Goal: Task Accomplishment & Management: Complete application form

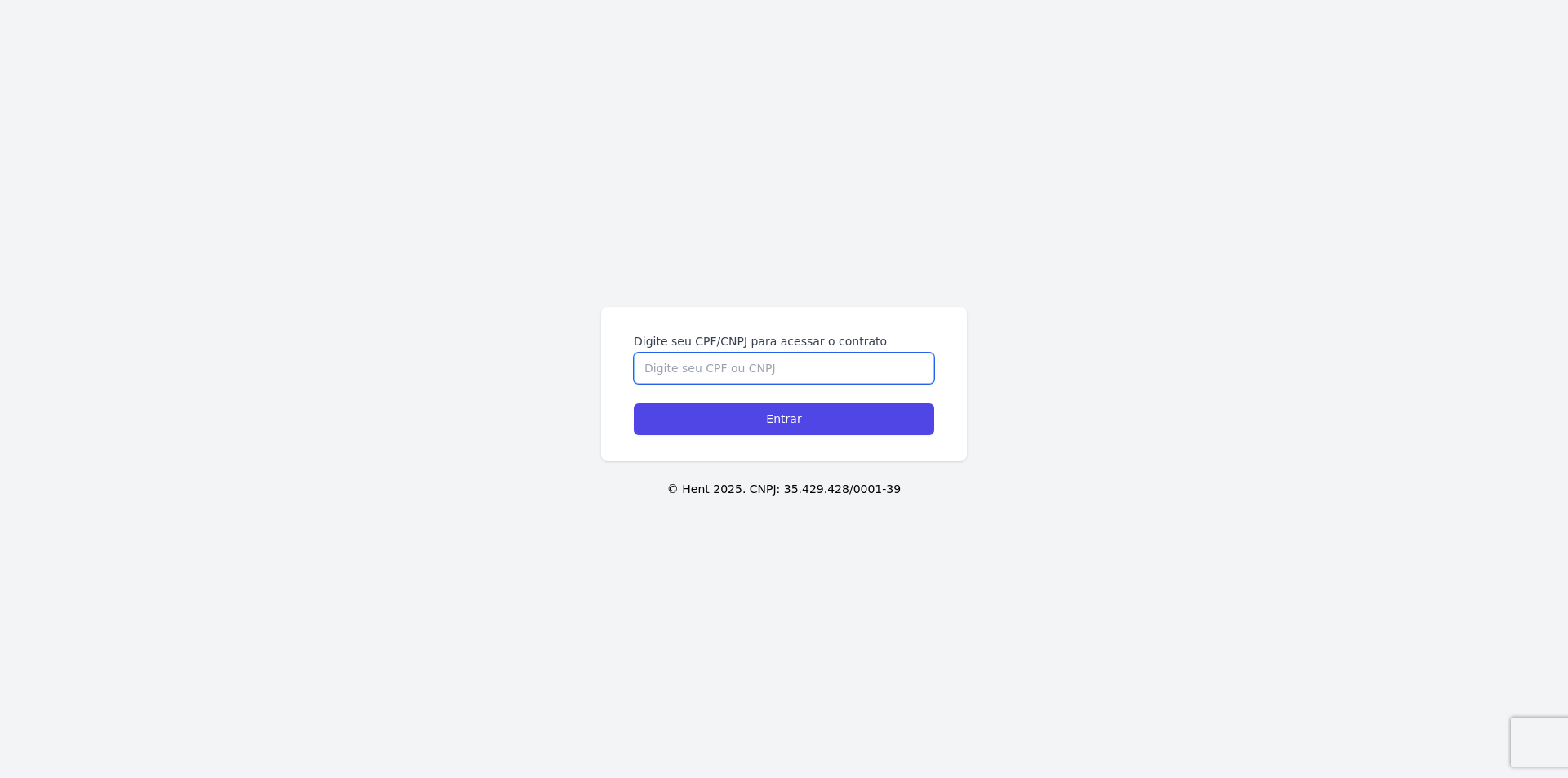
click at [721, 361] on input "Digite seu CPF/CNPJ para acessar o contrato" at bounding box center [784, 367] width 301 height 31
type input "11781089450"
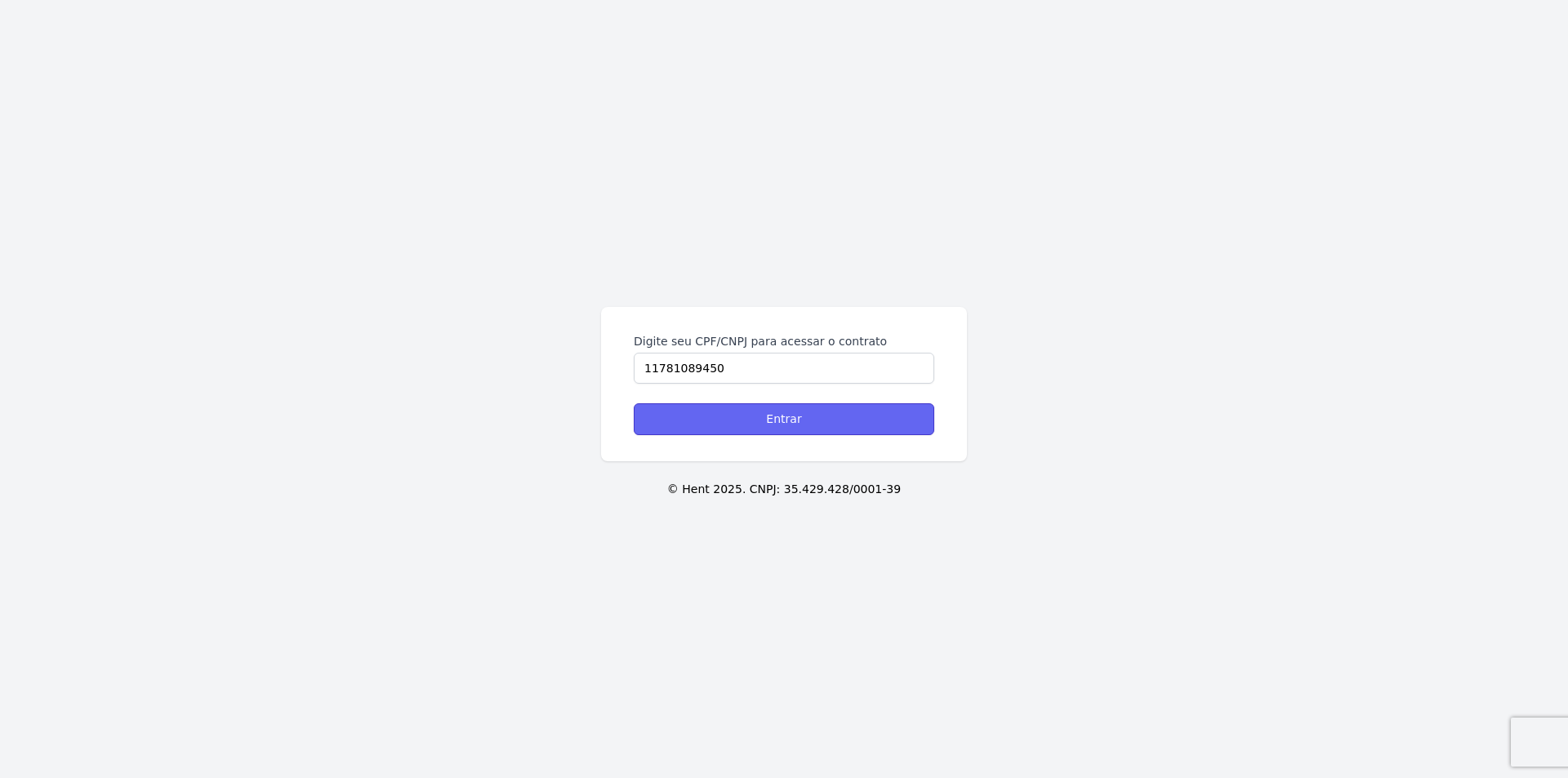
click at [764, 411] on input "Entrar" at bounding box center [784, 419] width 301 height 32
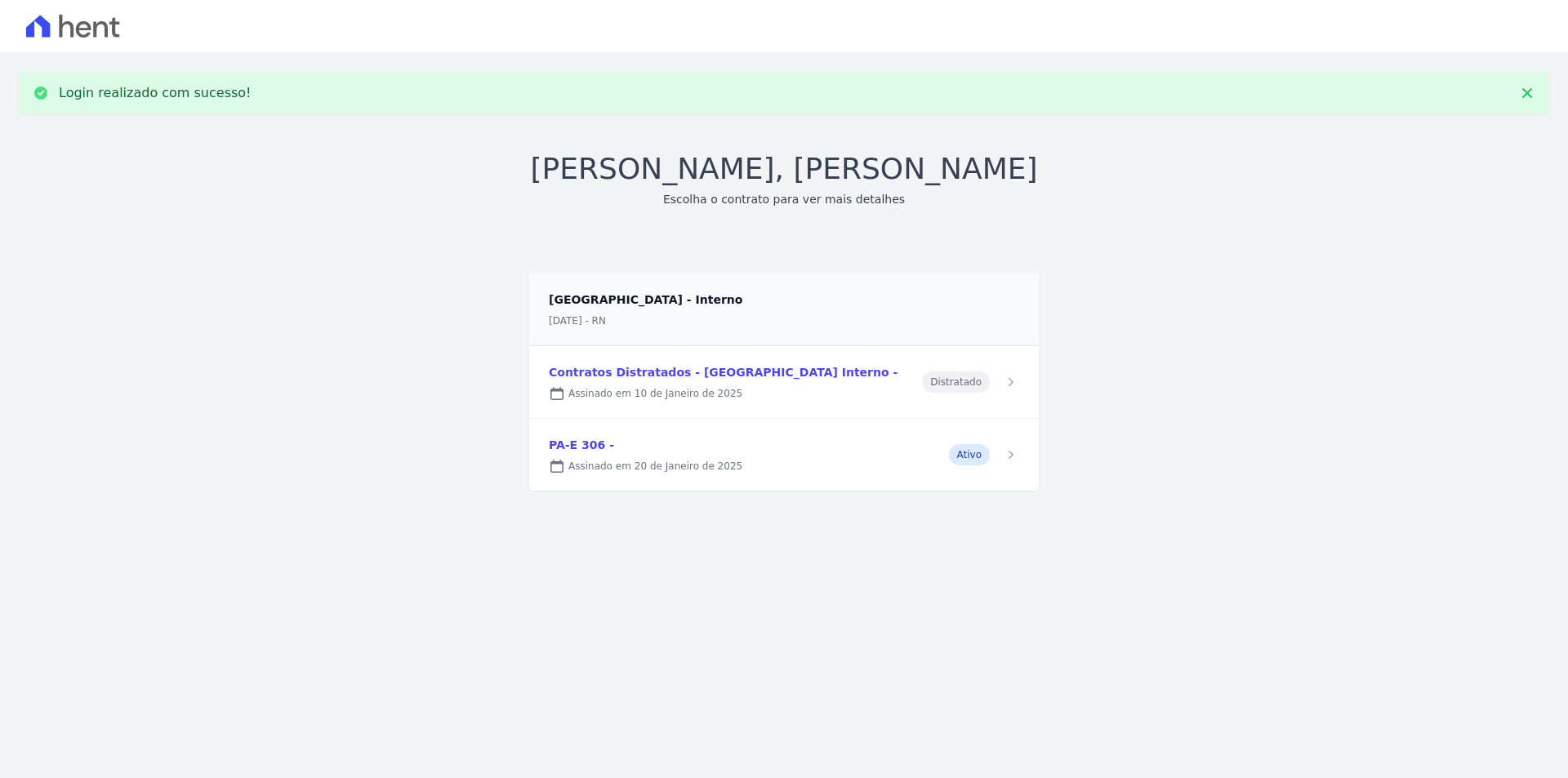
click at [923, 442] on link at bounding box center [784, 455] width 510 height 72
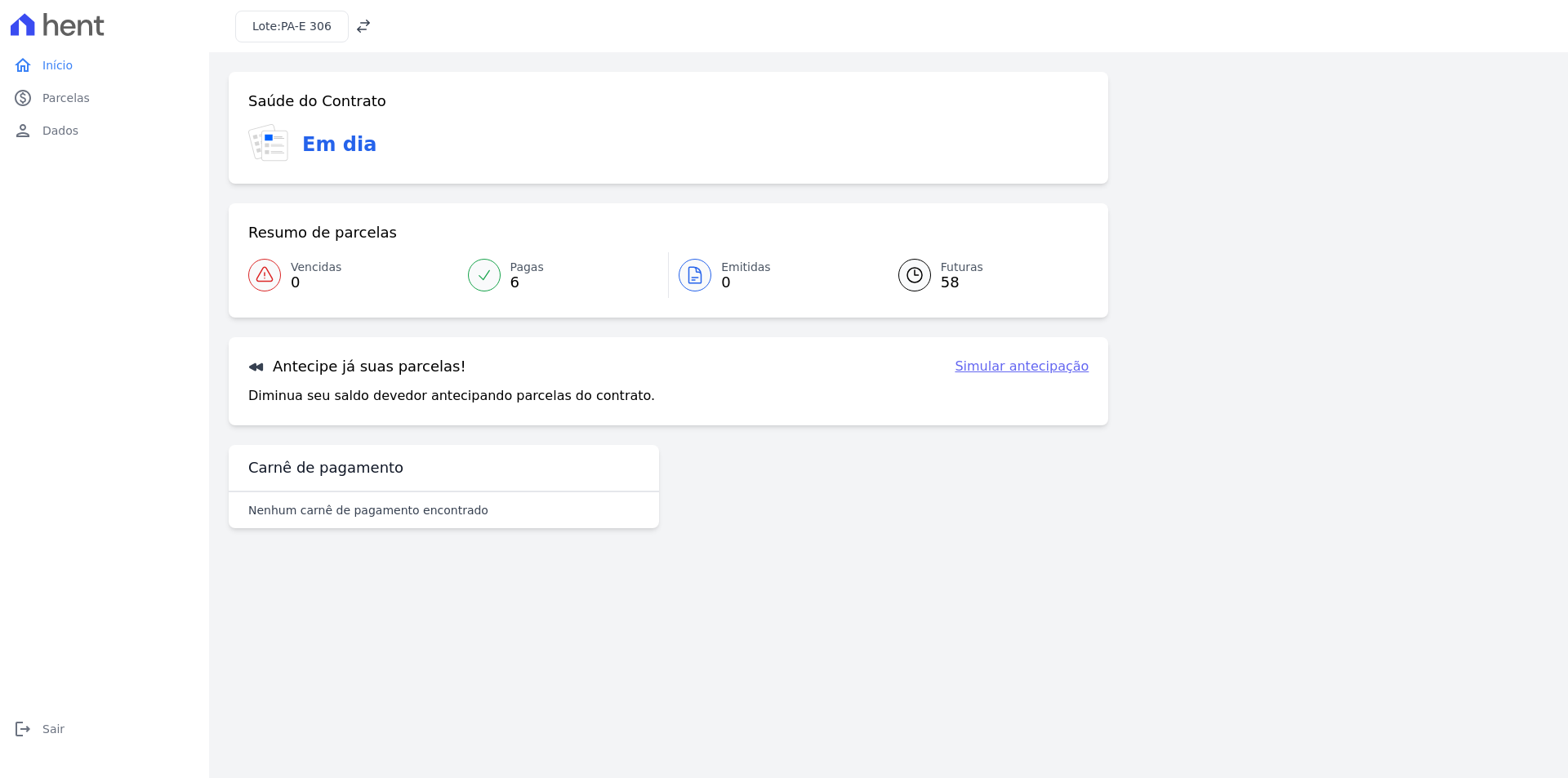
click at [940, 280] on span "58" at bounding box center [962, 282] width 42 height 13
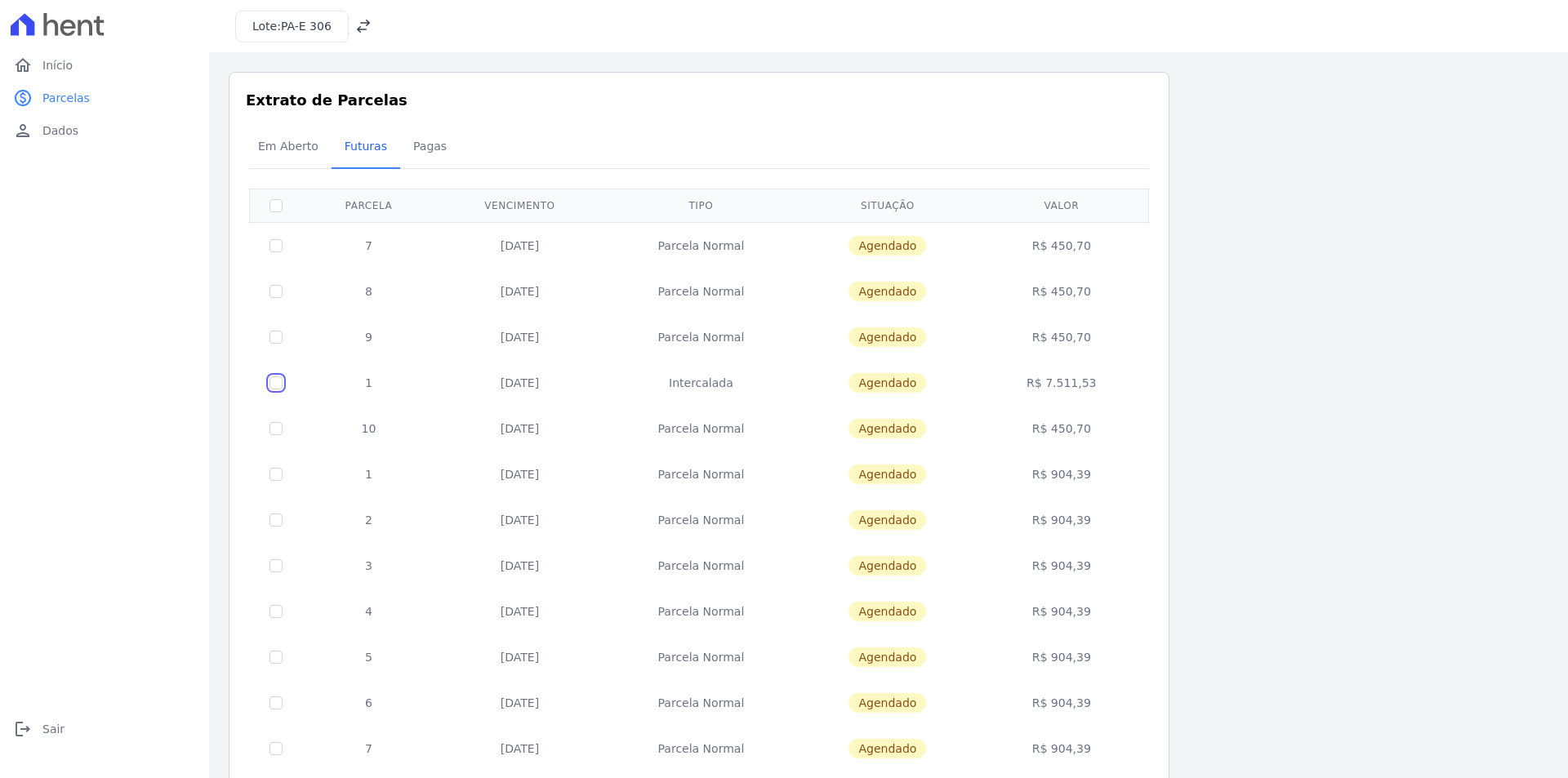
click at [281, 252] on input "checkbox" at bounding box center [276, 245] width 13 height 13
checkbox input "true"
click at [411, 143] on span "Pagas" at bounding box center [430, 146] width 53 height 33
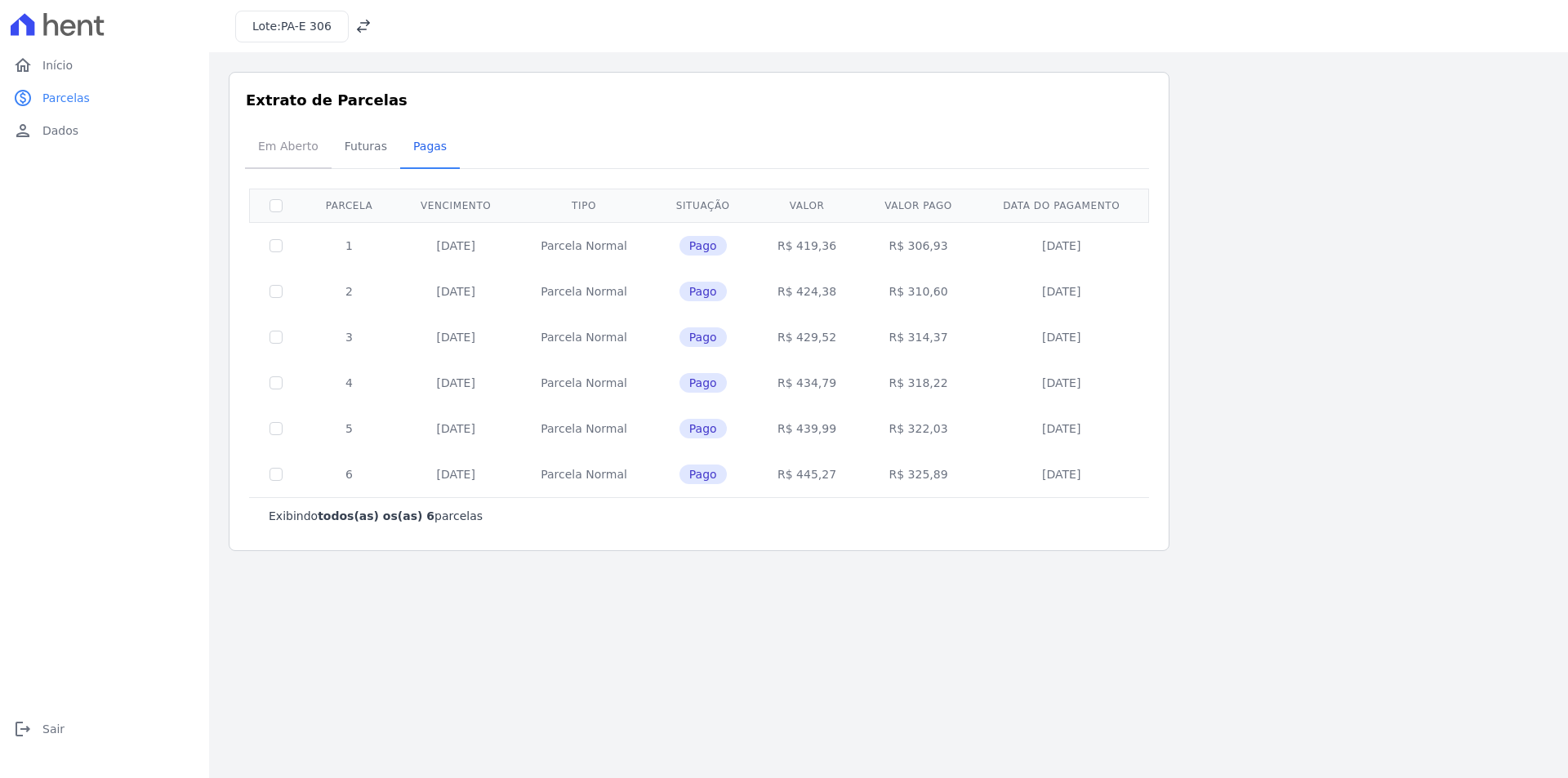
click at [295, 150] on span "Em Aberto" at bounding box center [287, 146] width 80 height 33
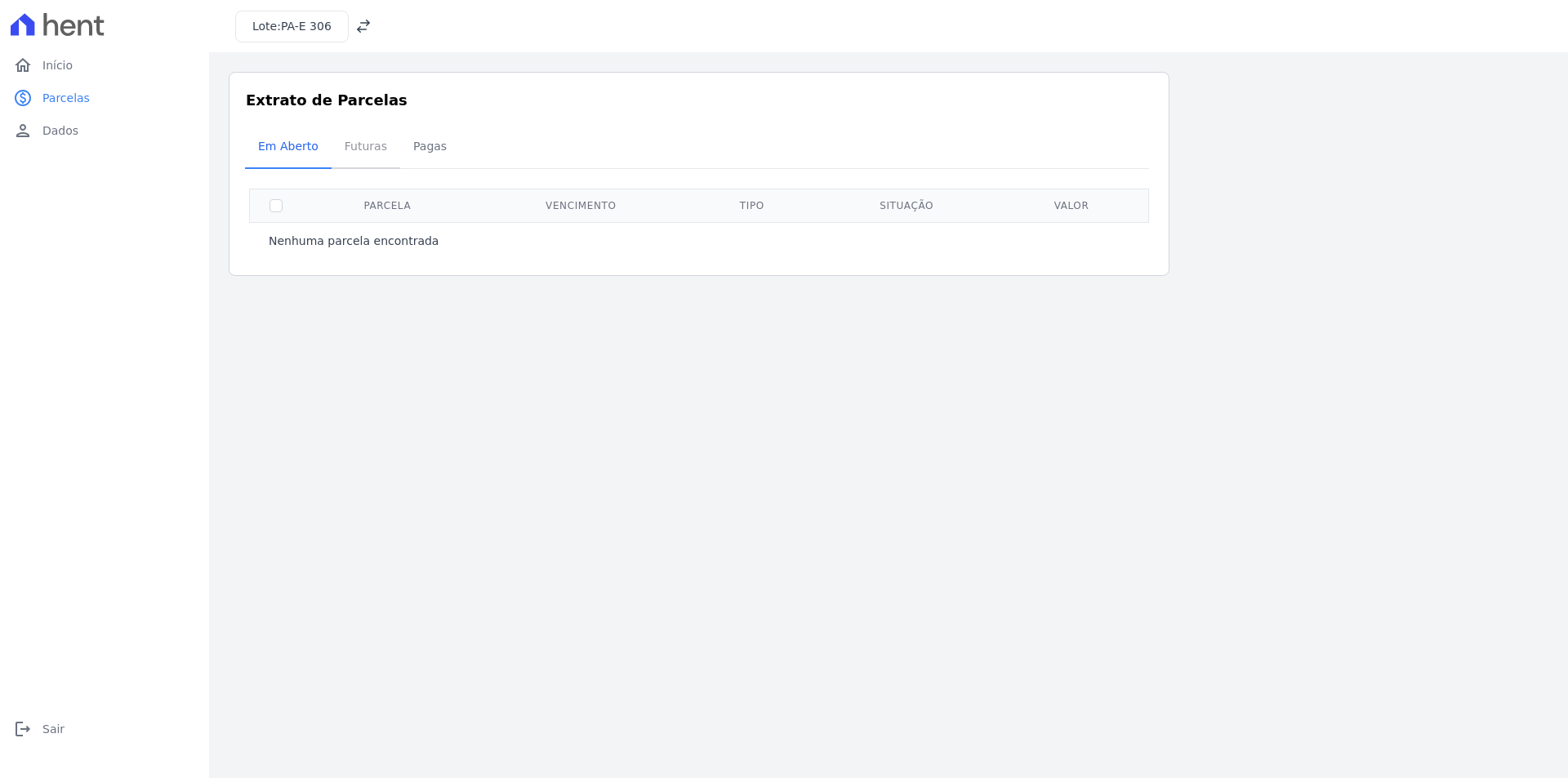
click at [341, 155] on span "Futuras" at bounding box center [366, 146] width 62 height 33
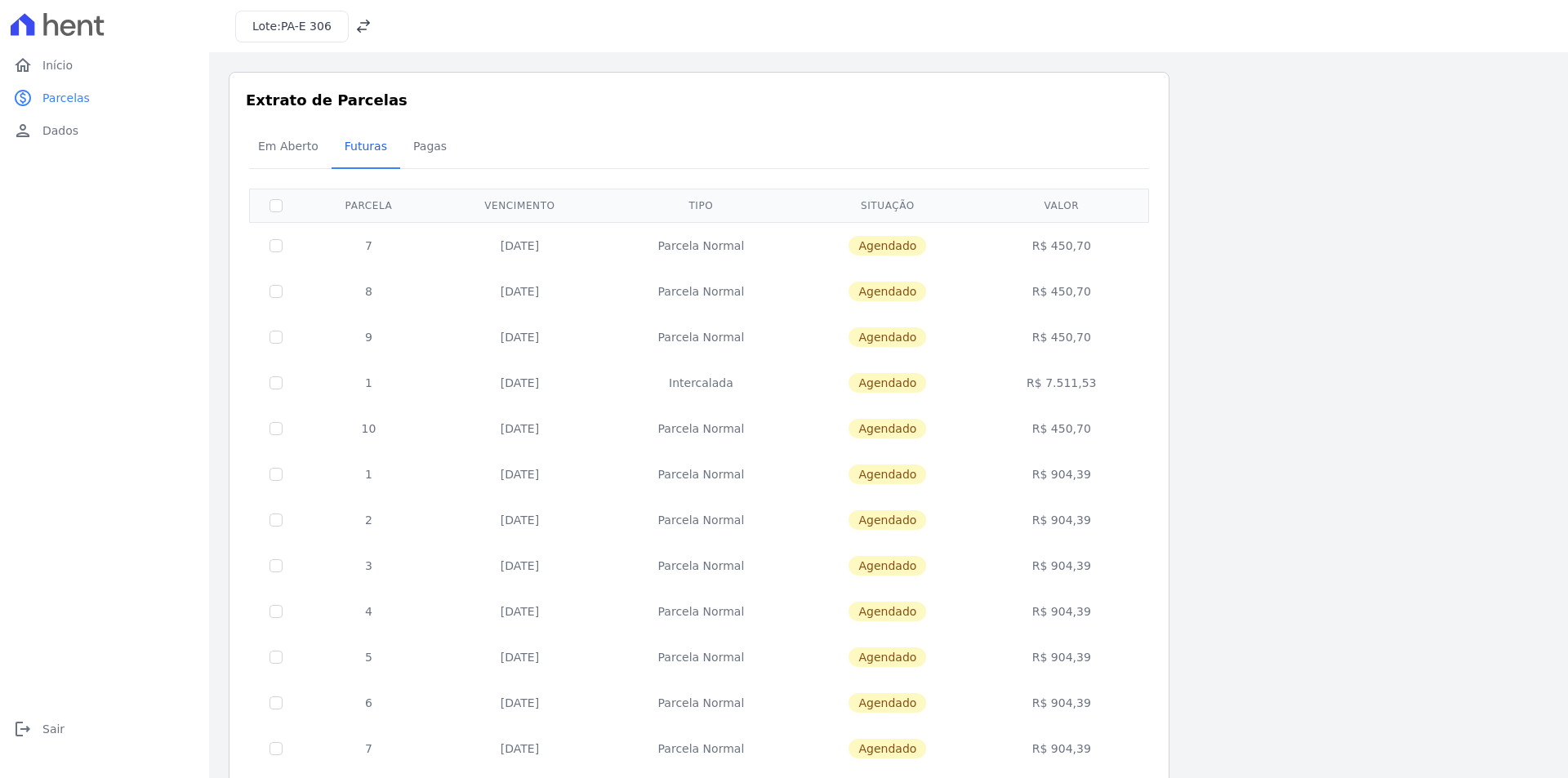
click at [354, 40] on div "Lote: PA-E 306" at bounding box center [303, 26] width 136 height 32
click at [365, 25] on icon at bounding box center [363, 25] width 17 height 17
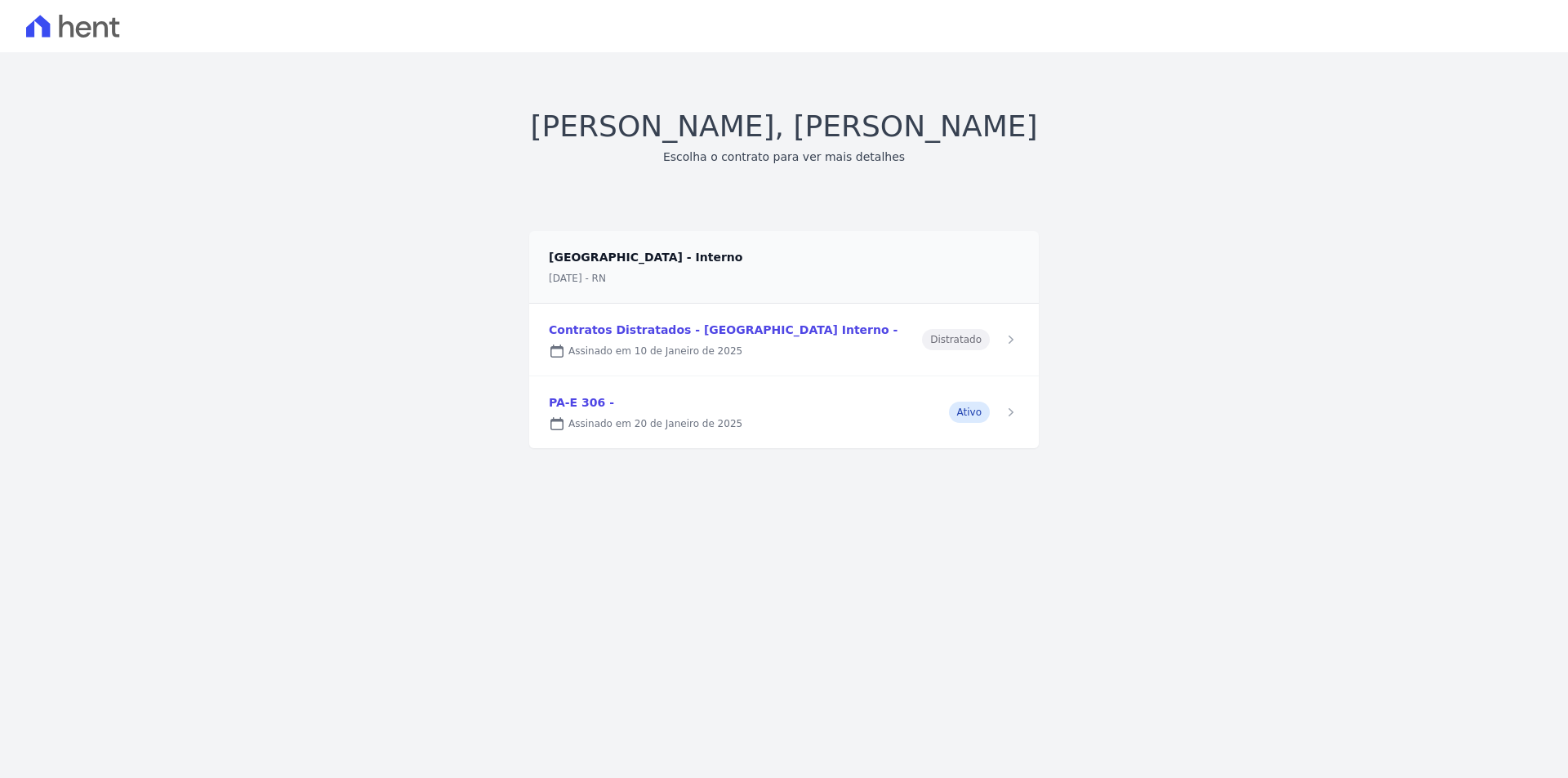
click at [931, 348] on link at bounding box center [784, 340] width 510 height 72
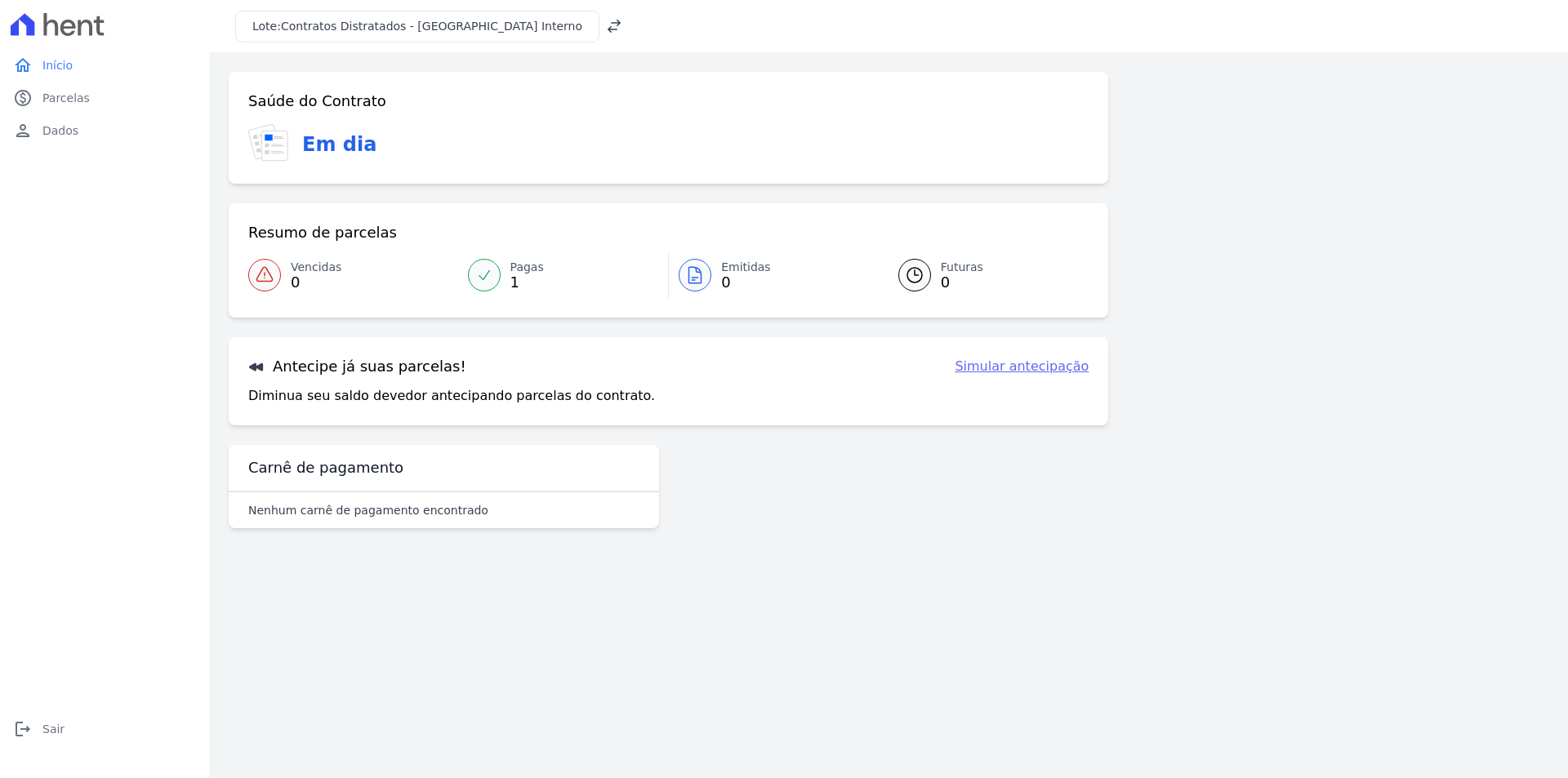
click at [500, 265] on link "Pagas 1" at bounding box center [563, 275] width 211 height 46
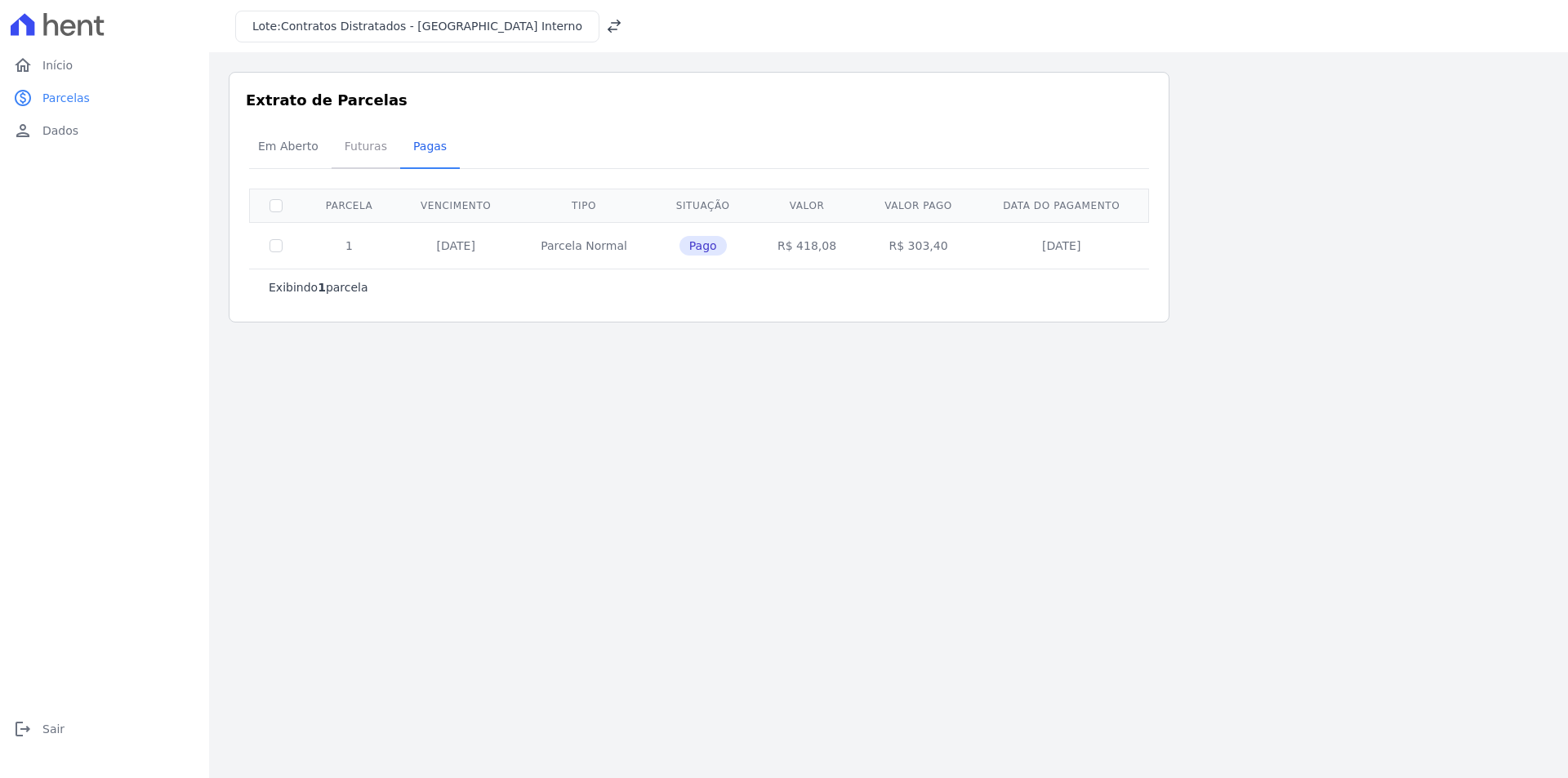
click at [361, 155] on span "Futuras" at bounding box center [366, 146] width 62 height 33
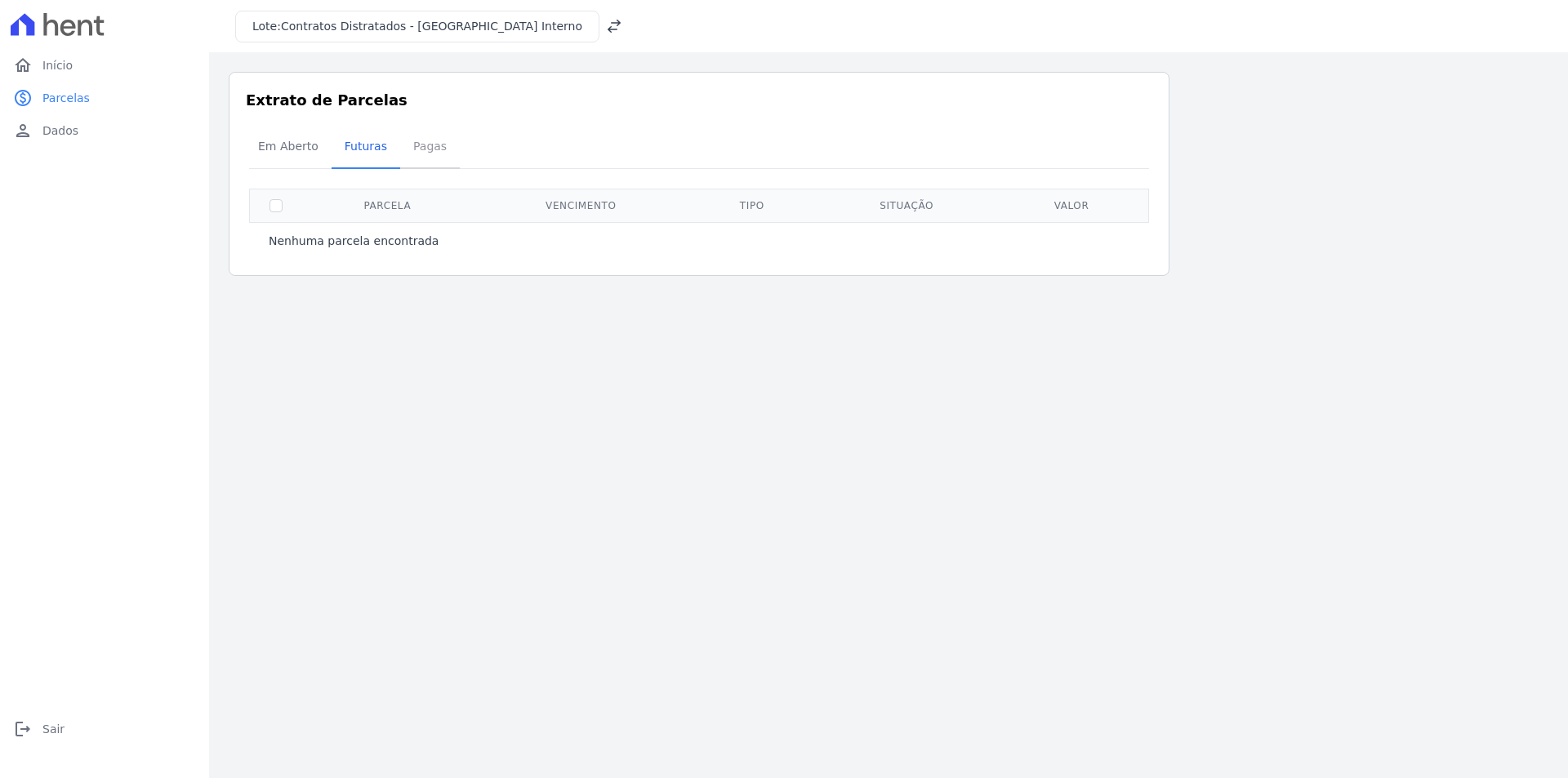
click at [413, 149] on span "Pagas" at bounding box center [430, 146] width 53 height 33
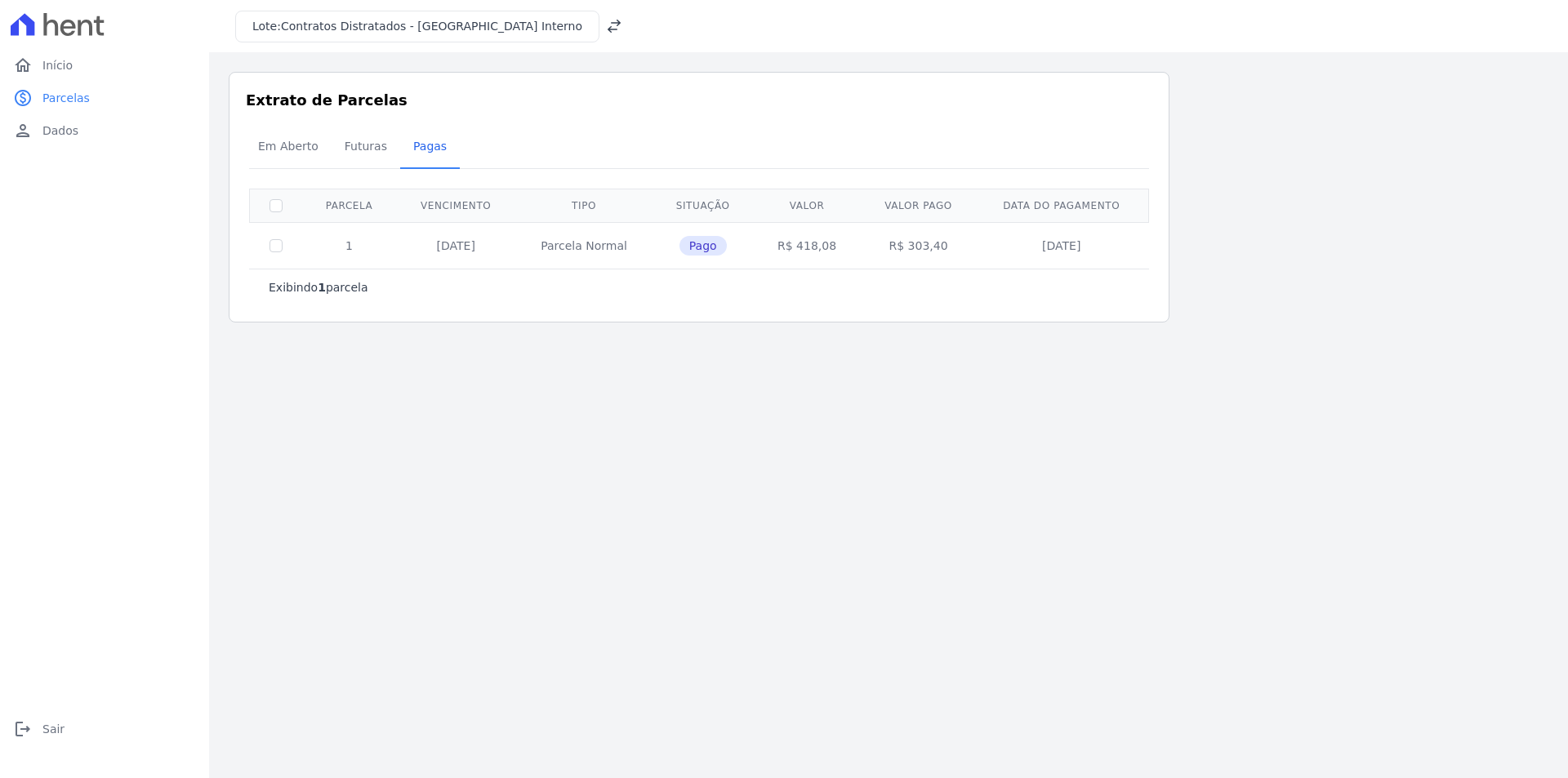
click at [607, 20] on icon at bounding box center [613, 25] width 13 height 13
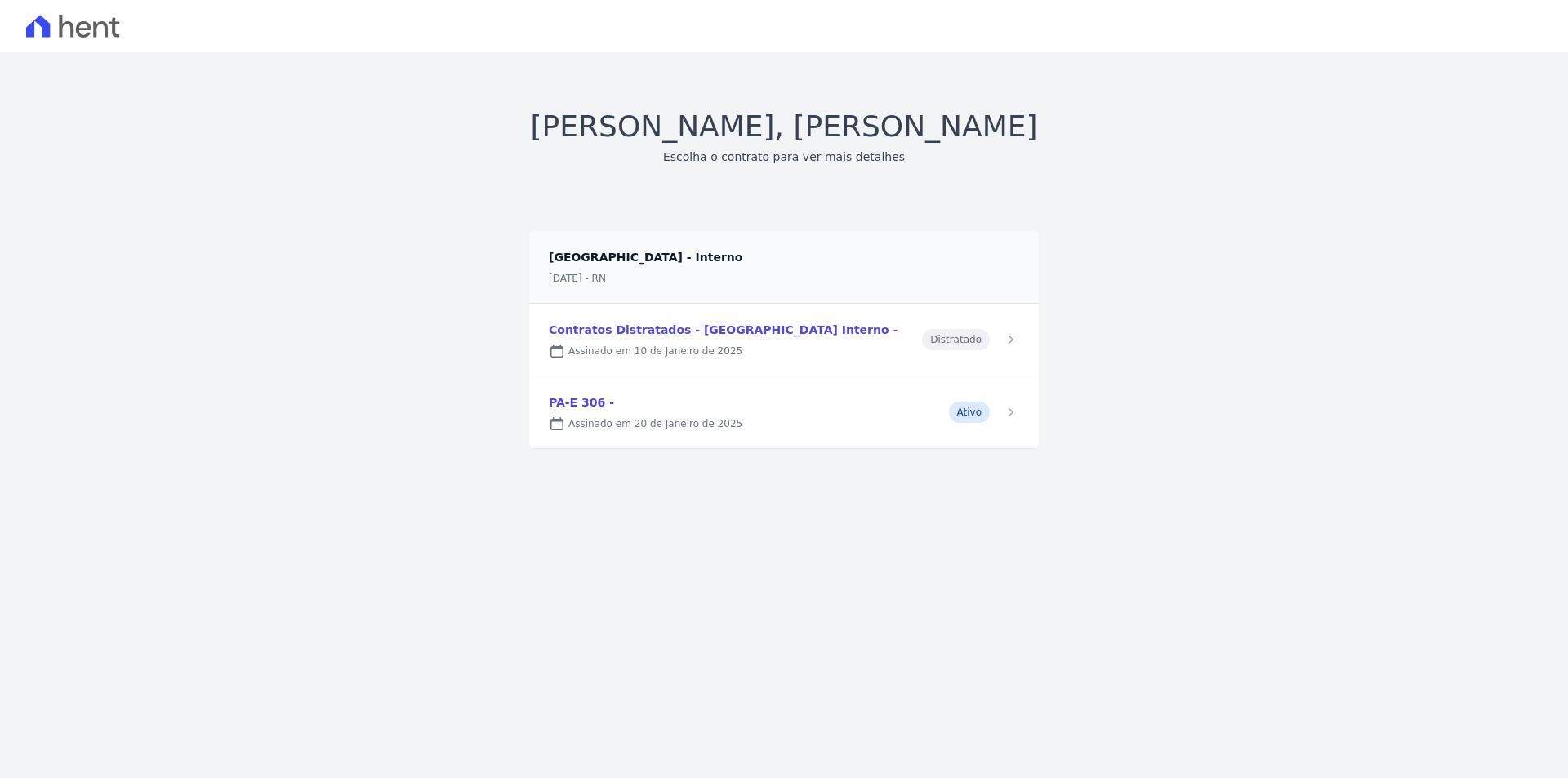
click at [1009, 396] on link at bounding box center [784, 412] width 510 height 72
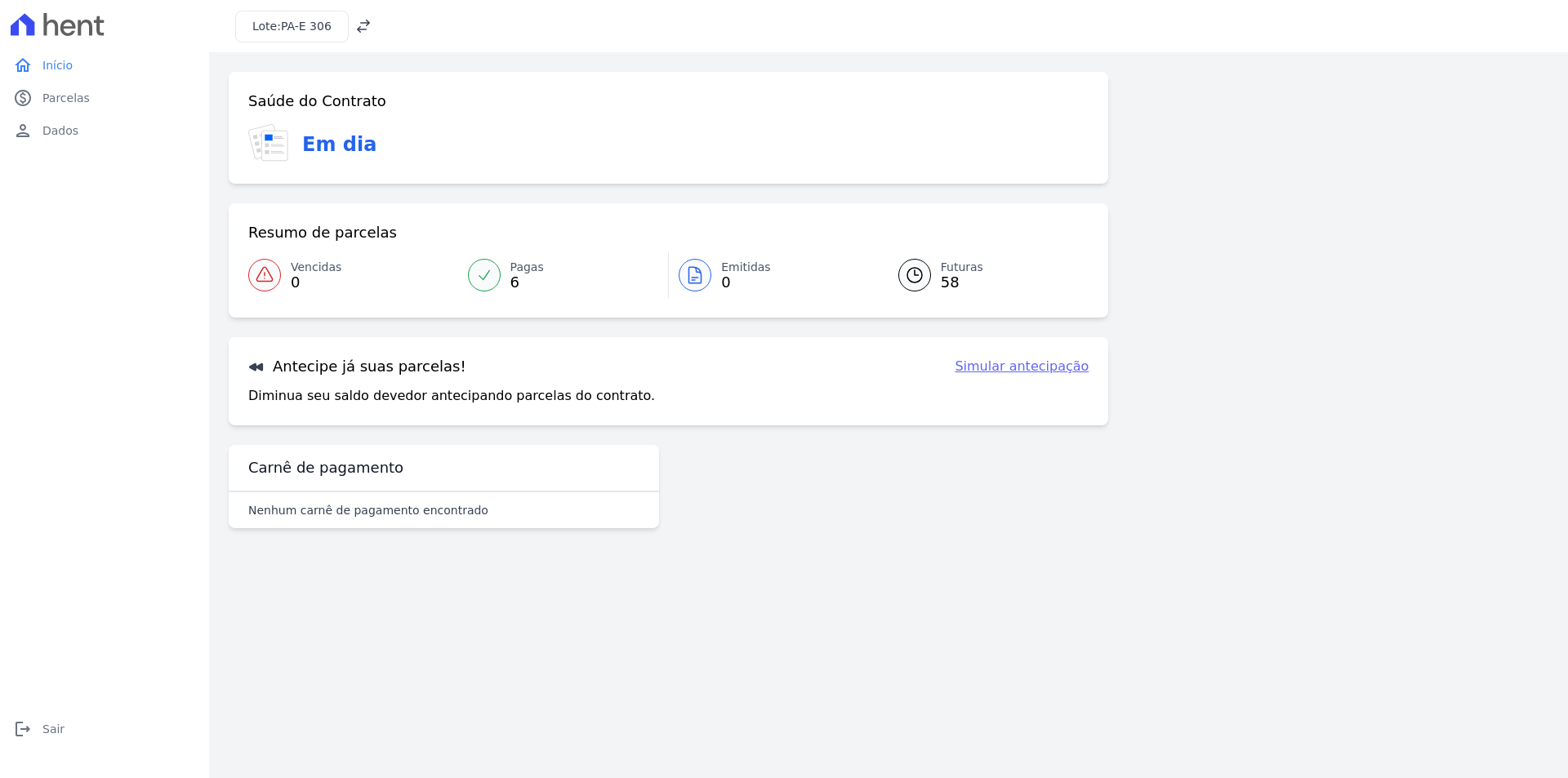
click at [1002, 365] on link "Simular antecipação" at bounding box center [1021, 367] width 134 height 19
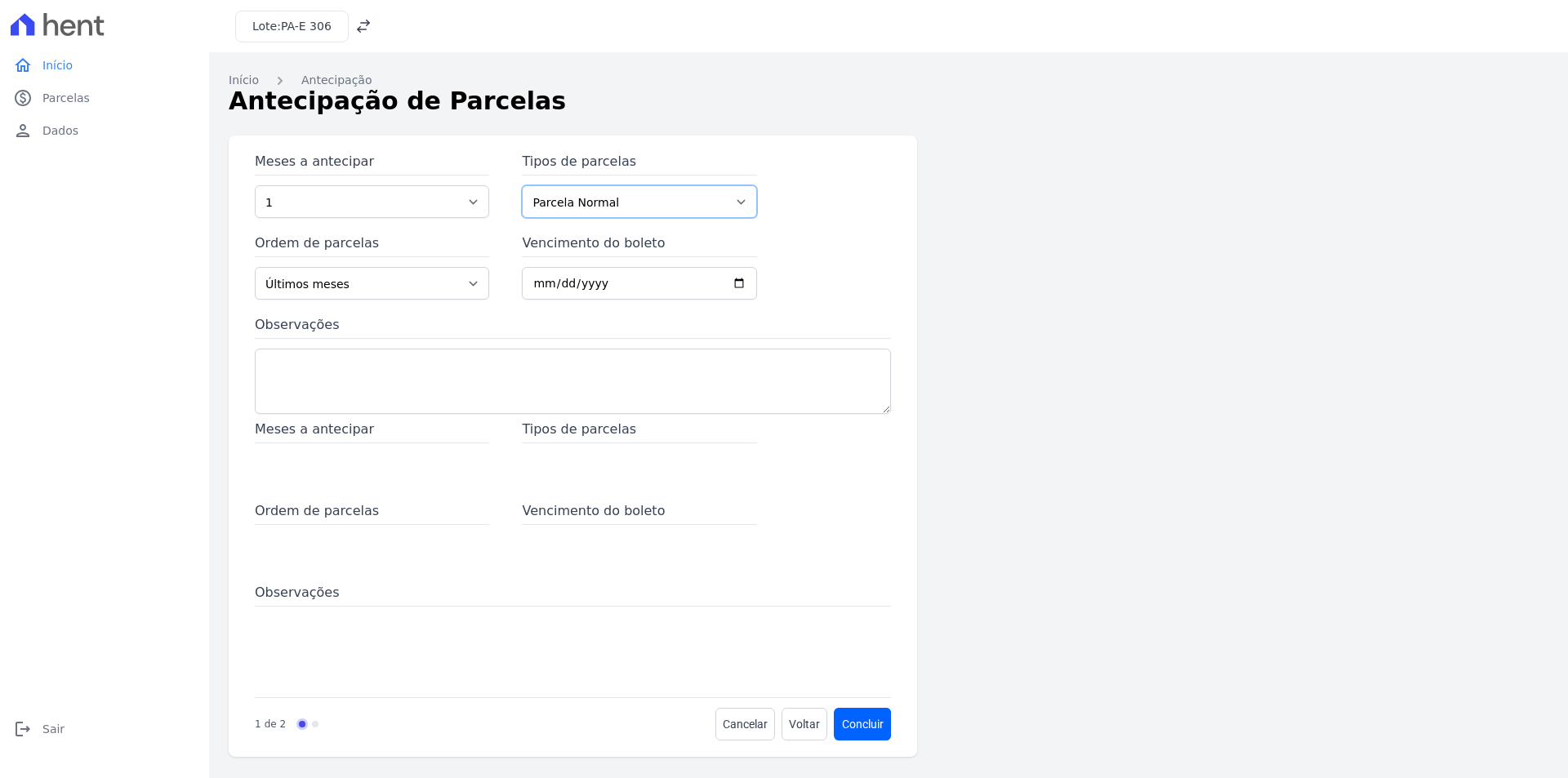
click at [681, 206] on select "Parcela Normal Intercalada" at bounding box center [639, 201] width 235 height 33
select select "interleaved"
click at [522, 185] on select "Parcela Normal Intercalada" at bounding box center [639, 201] width 235 height 33
click at [461, 280] on select "Últimos meses Primeiros meses" at bounding box center [372, 283] width 235 height 33
click at [628, 279] on input "Vencimento do boleto" at bounding box center [639, 283] width 235 height 33
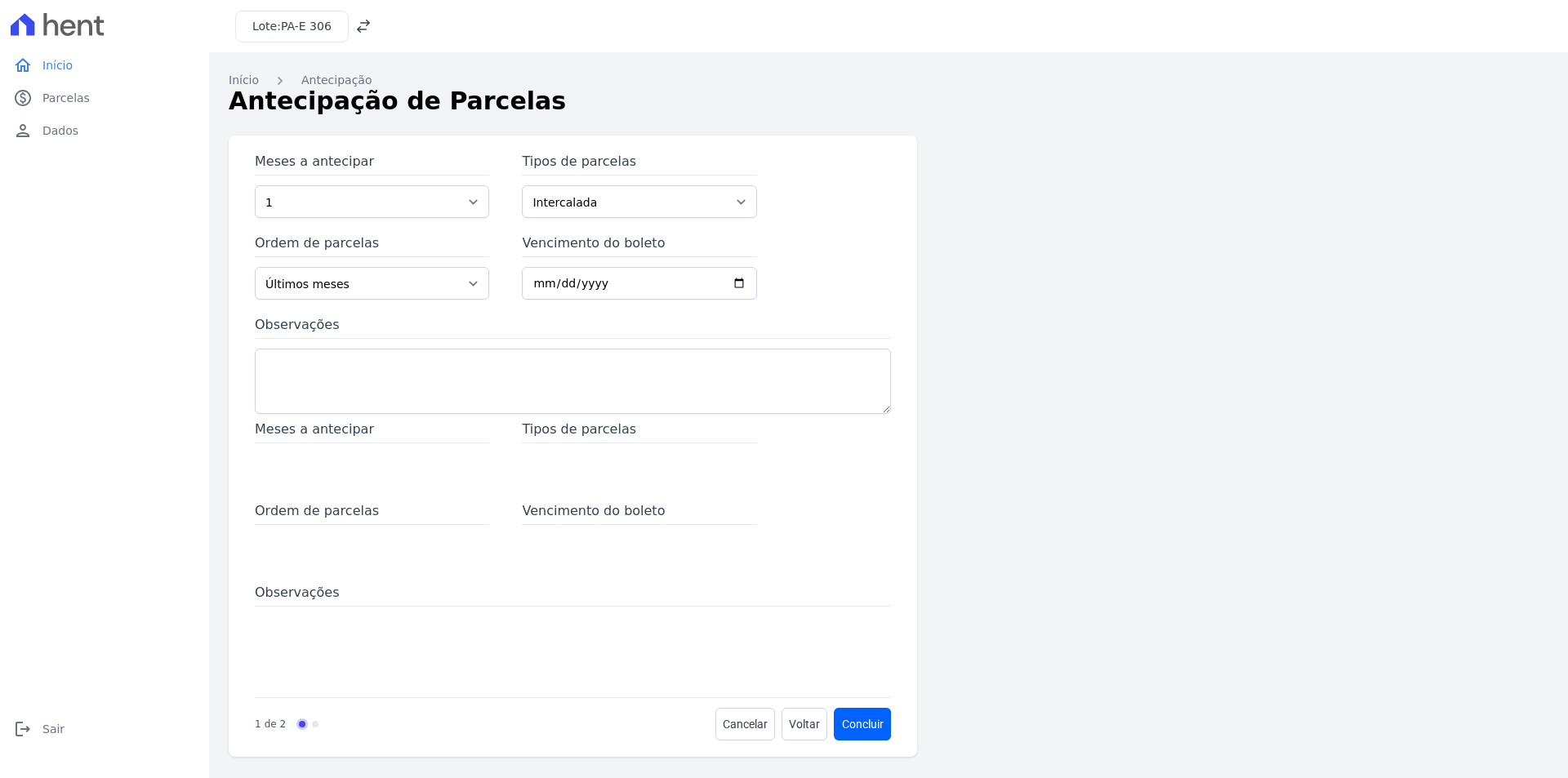
click at [388, 442] on span "Meses a antecipar" at bounding box center [372, 431] width 235 height 24
click at [371, 433] on span "Meses a antecipar" at bounding box center [372, 431] width 235 height 24
click at [357, 433] on span "Meses a antecipar" at bounding box center [372, 431] width 235 height 24
click at [316, 433] on span "Meses a antecipar" at bounding box center [372, 431] width 235 height 24
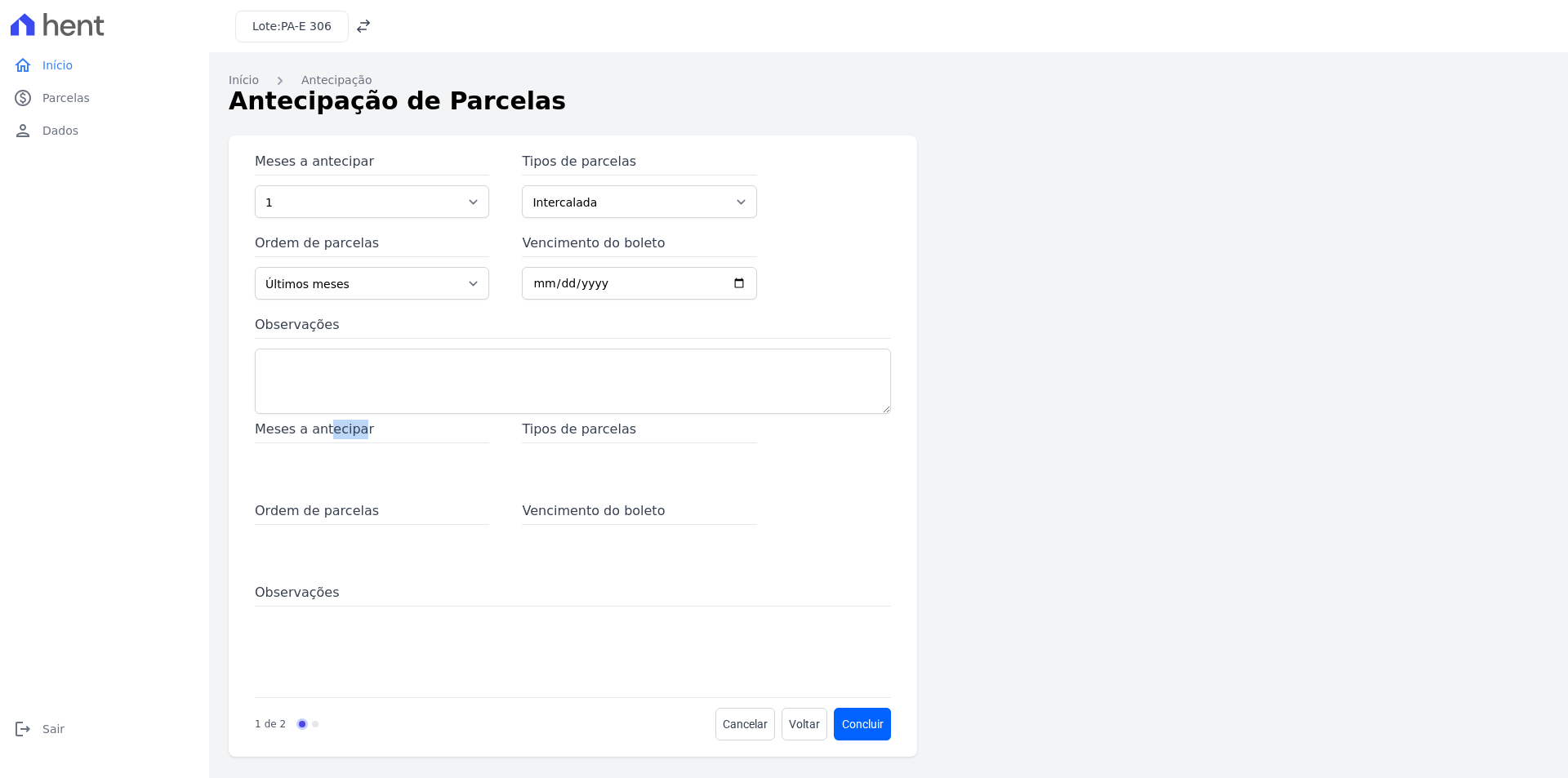
drag, startPoint x: 347, startPoint y: 433, endPoint x: 369, endPoint y: 433, distance: 22.0
click at [358, 433] on span "Meses a antecipar" at bounding box center [372, 431] width 235 height 24
click at [355, 511] on span "Ordem de parcelas" at bounding box center [372, 513] width 235 height 24
drag, startPoint x: 355, startPoint y: 511, endPoint x: 250, endPoint y: 518, distance: 105.2
click at [250, 518] on div "Meses a antecipar 1 2 3 4 5 6 7 8 9 10 11 12 13 14 15 16 17 18 19 20 21 22 23 2…" at bounding box center [572, 446] width 688 height 622
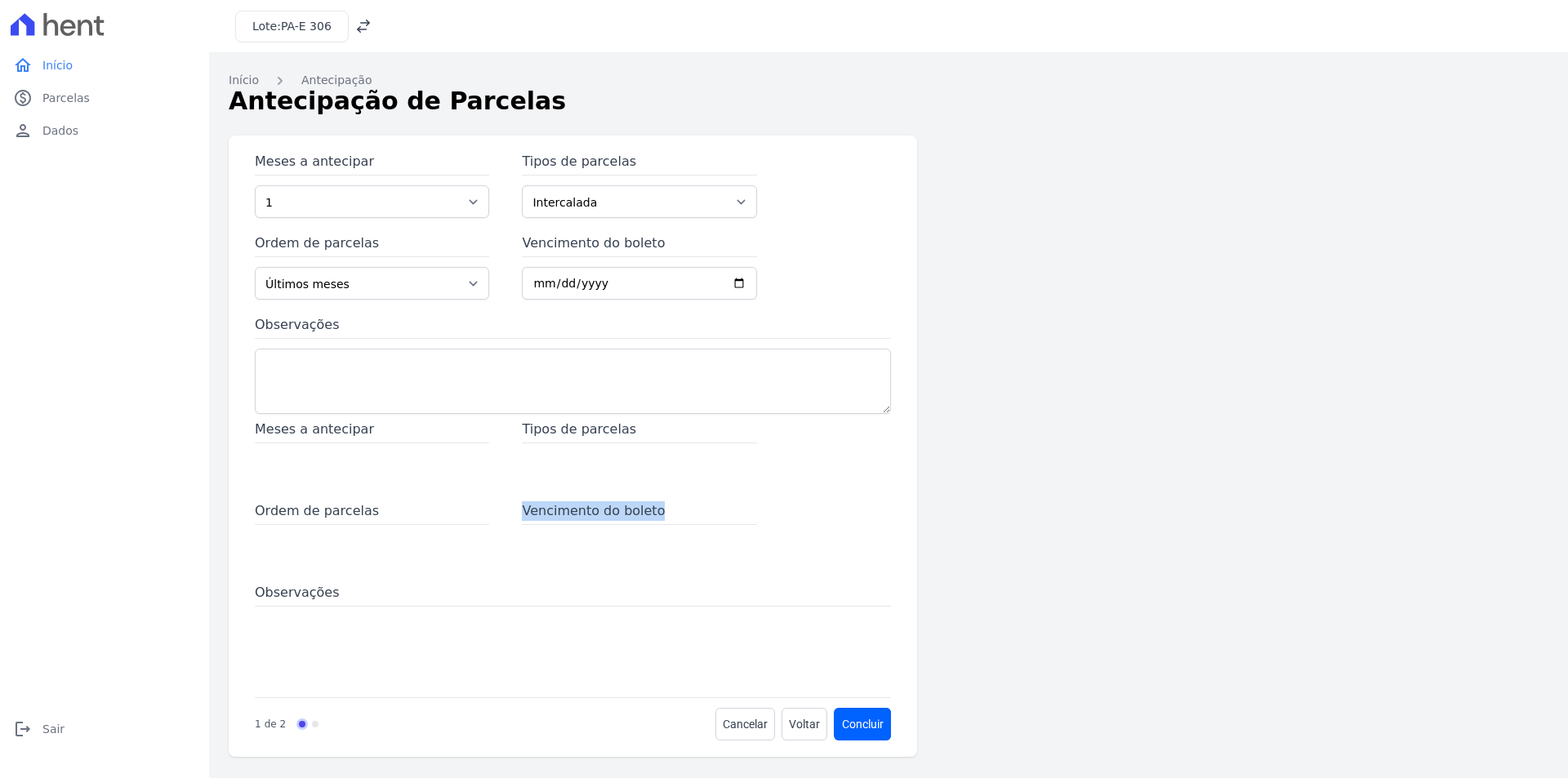
drag, startPoint x: 663, startPoint y: 502, endPoint x: 523, endPoint y: 511, distance: 140.3
click at [523, 511] on span "Vencimento do boleto" at bounding box center [639, 513] width 235 height 24
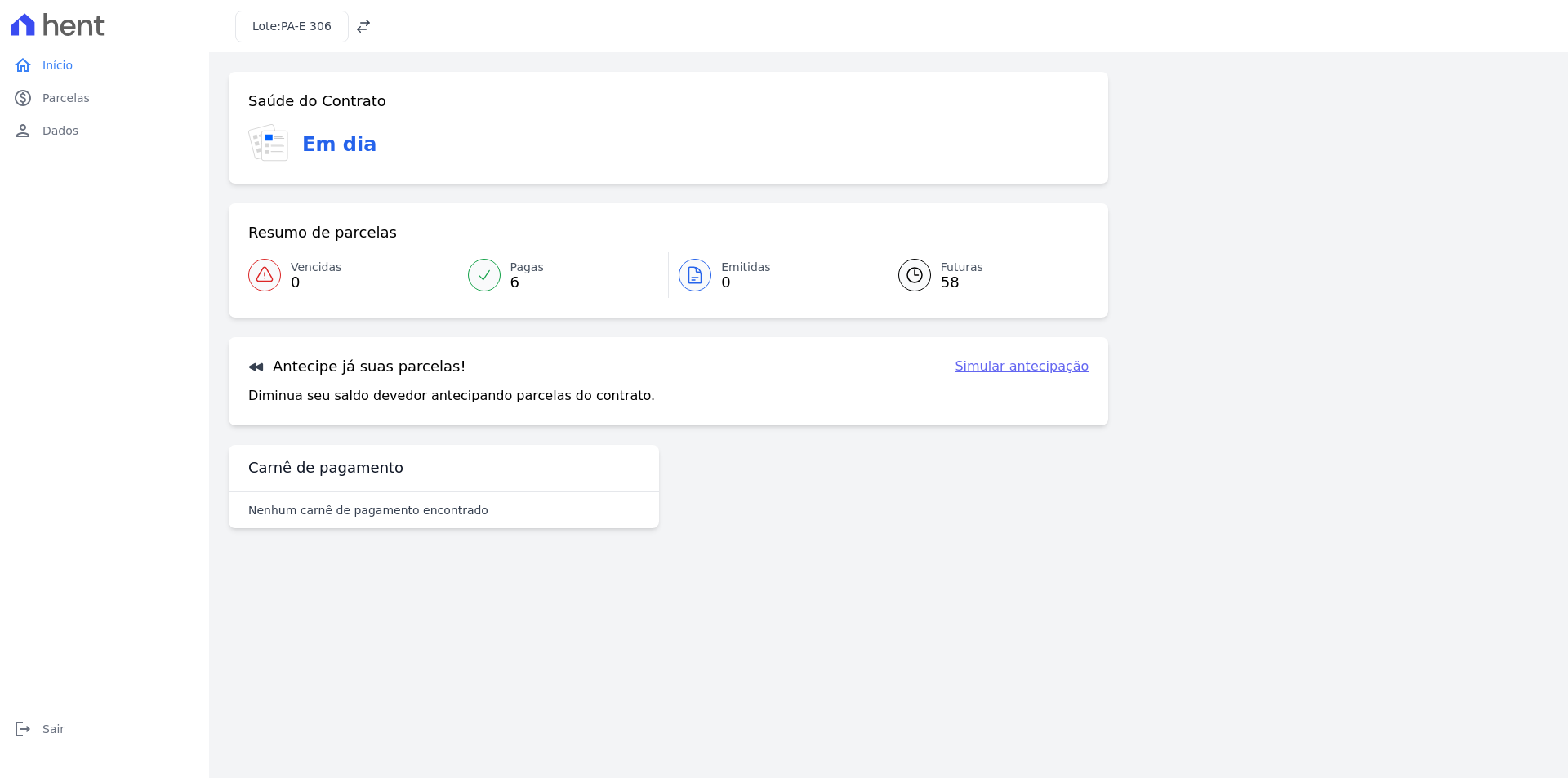
click at [508, 279] on link "Pagas 6" at bounding box center [563, 275] width 211 height 46
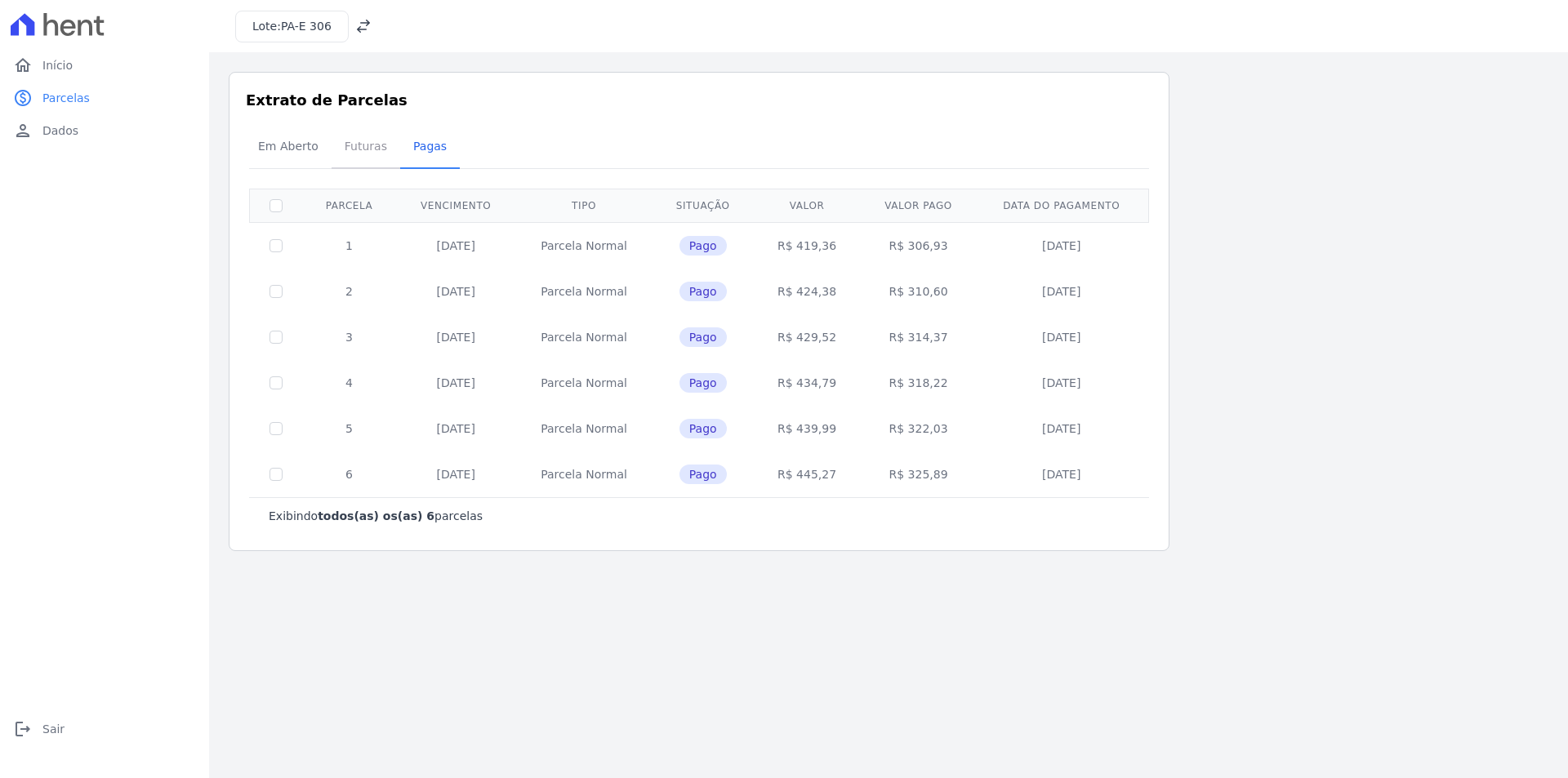
click at [362, 147] on span "Futuras" at bounding box center [366, 146] width 62 height 33
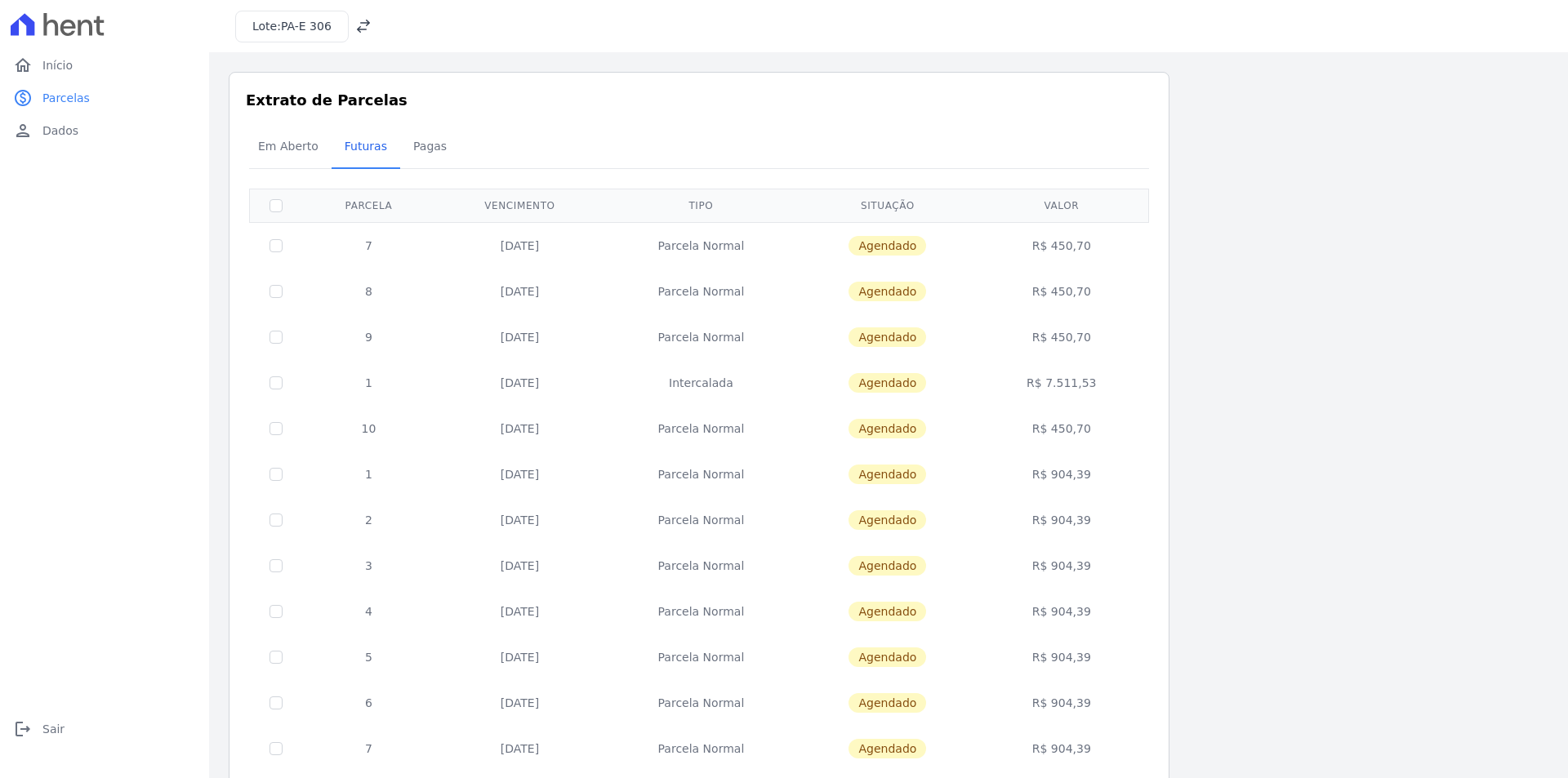
drag, startPoint x: 361, startPoint y: 382, endPoint x: 1093, endPoint y: 374, distance: 732.0
click at [1093, 374] on tr "1 [DATE] [GEOGRAPHIC_DATA] [GEOGRAPHIC_DATA] R$ 7.511,53" at bounding box center [699, 383] width 899 height 46
click at [428, 142] on span "Pagas" at bounding box center [430, 146] width 53 height 33
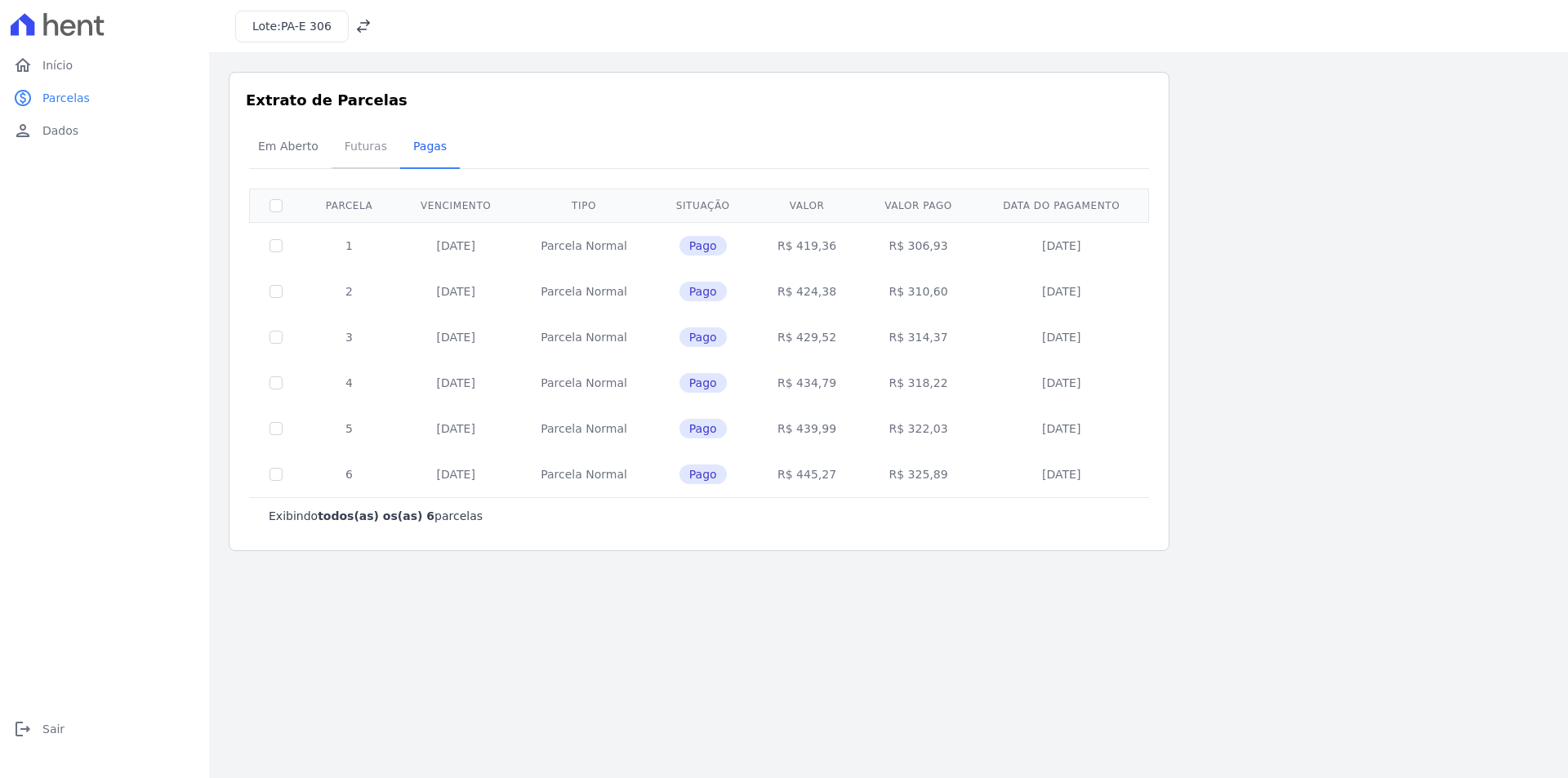
click at [363, 148] on span "Futuras" at bounding box center [366, 146] width 62 height 33
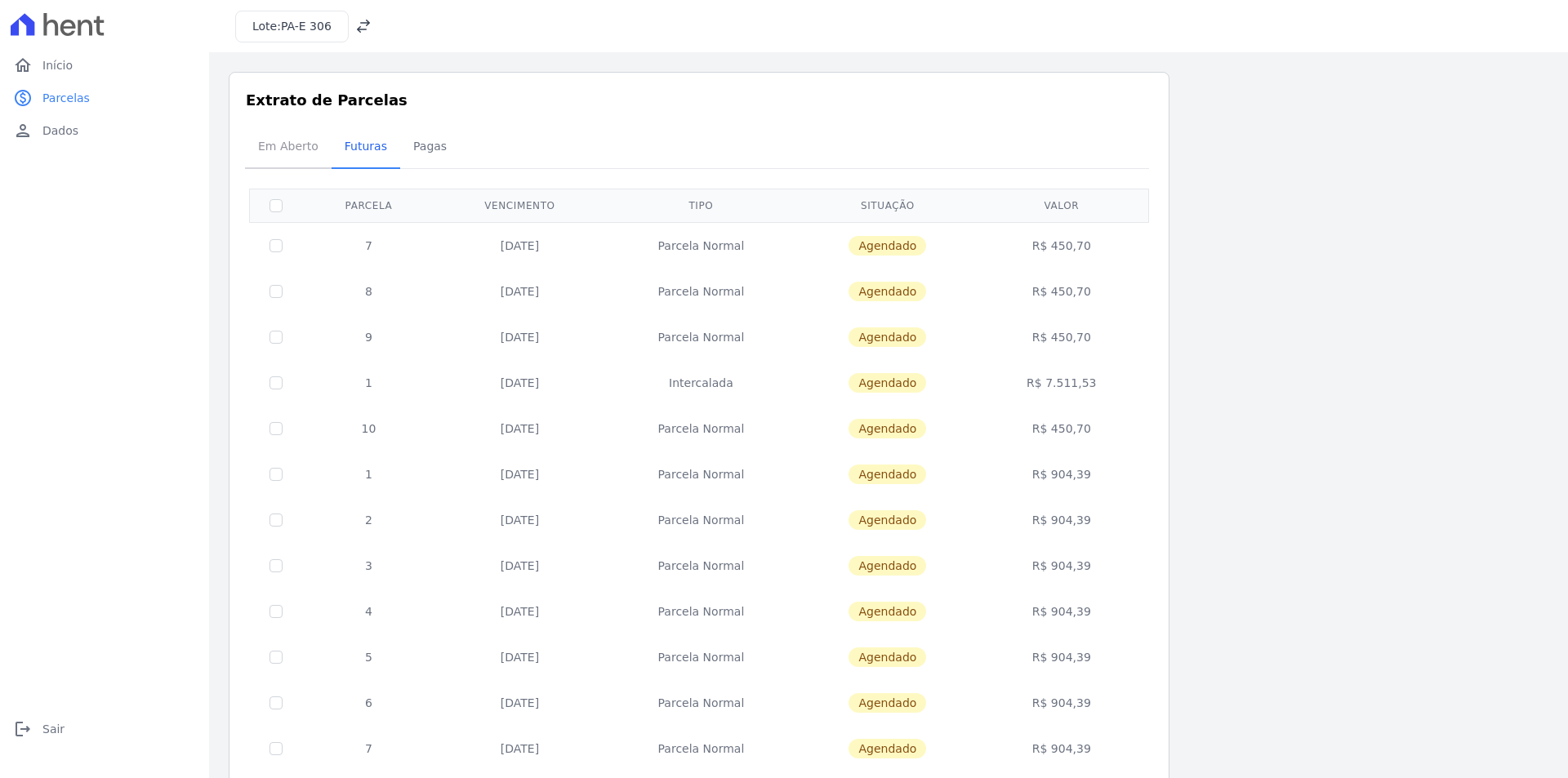
click at [297, 146] on span "Em Aberto" at bounding box center [287, 146] width 80 height 33
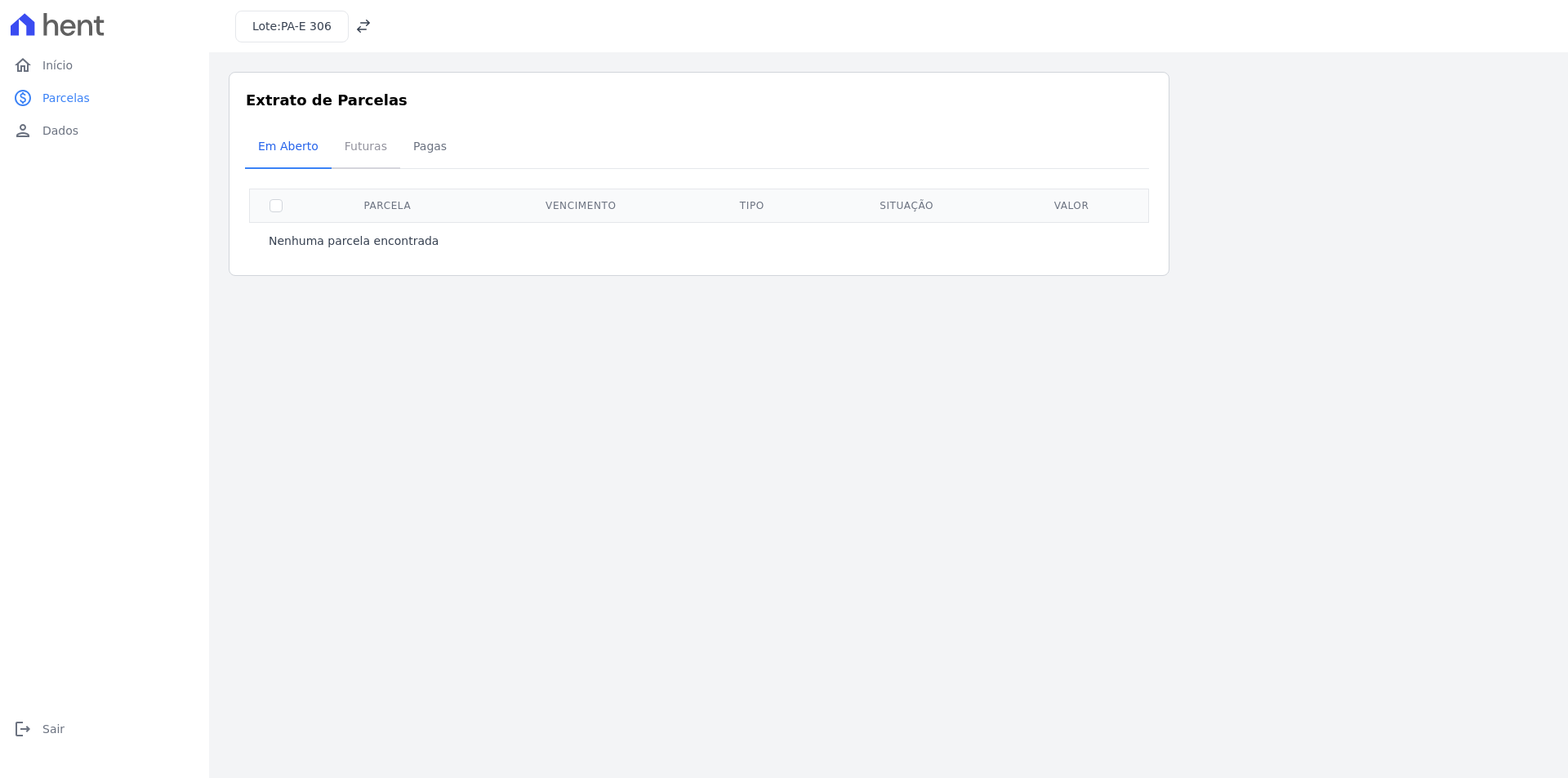
click at [366, 154] on span "Futuras" at bounding box center [366, 146] width 62 height 33
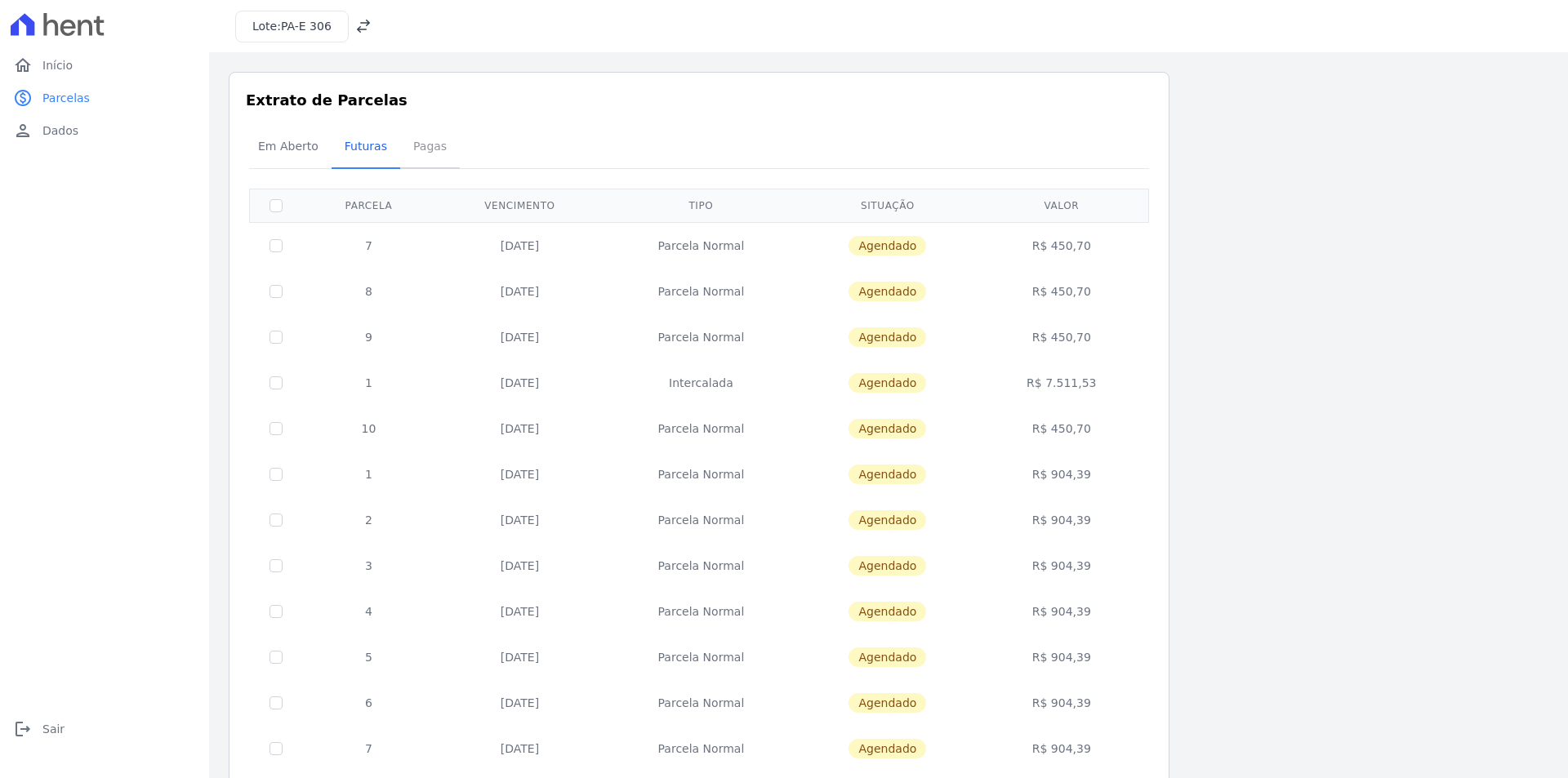
click at [413, 144] on span "Pagas" at bounding box center [430, 146] width 53 height 33
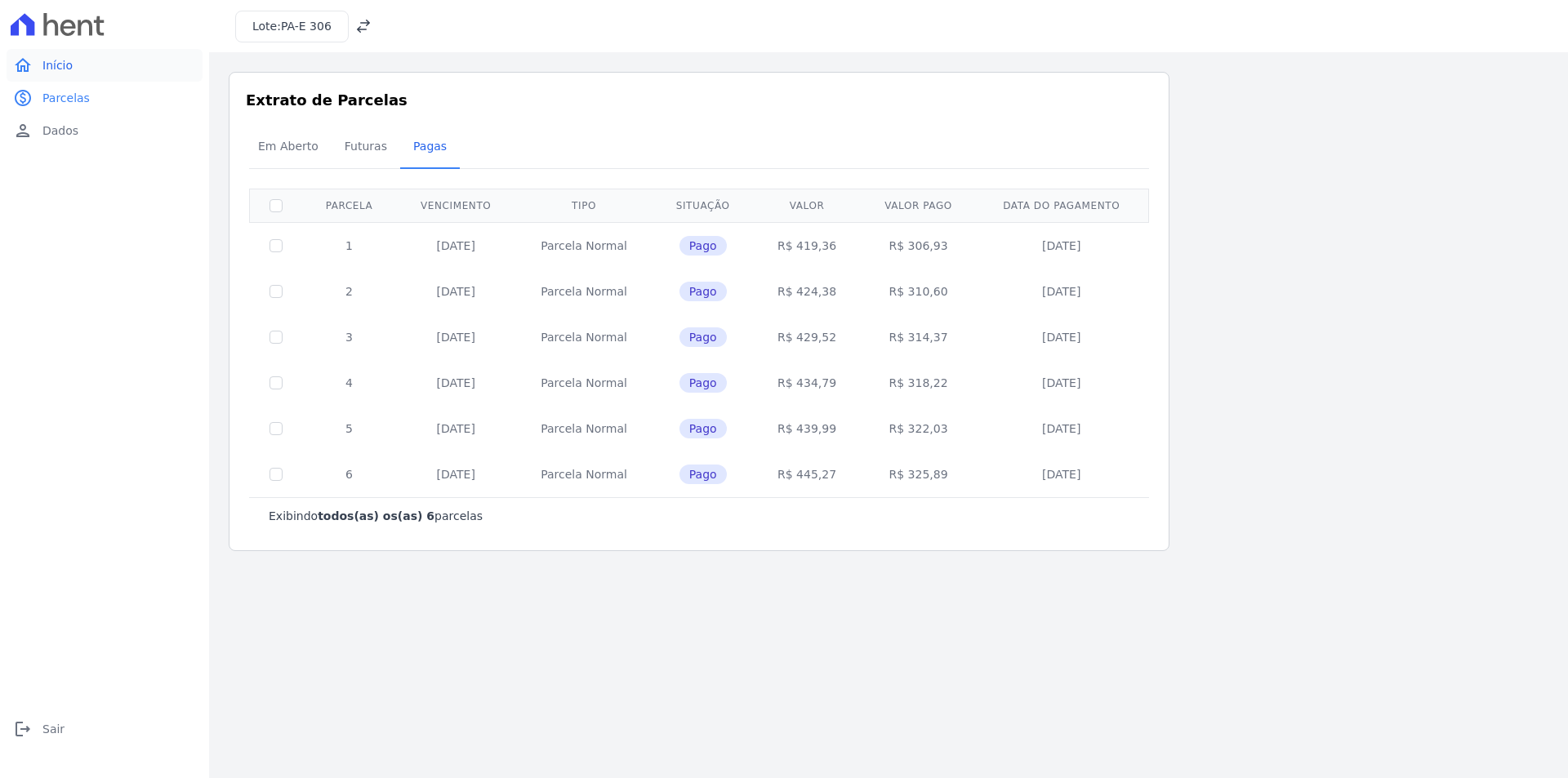
click at [25, 63] on icon "home" at bounding box center [23, 65] width 19 height 19
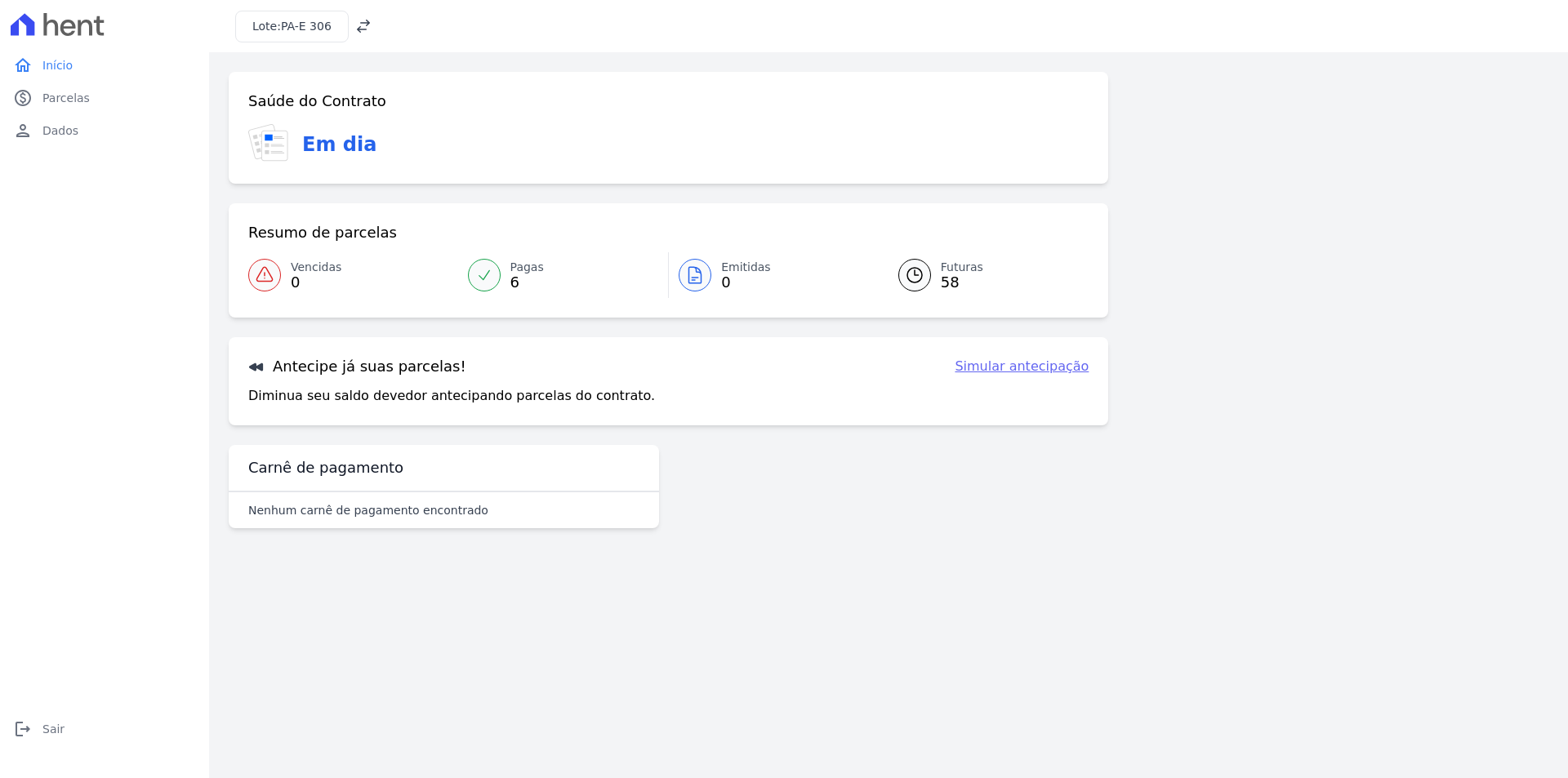
click at [1032, 363] on link "Simular antecipação" at bounding box center [1021, 367] width 134 height 19
select select "interleaved"
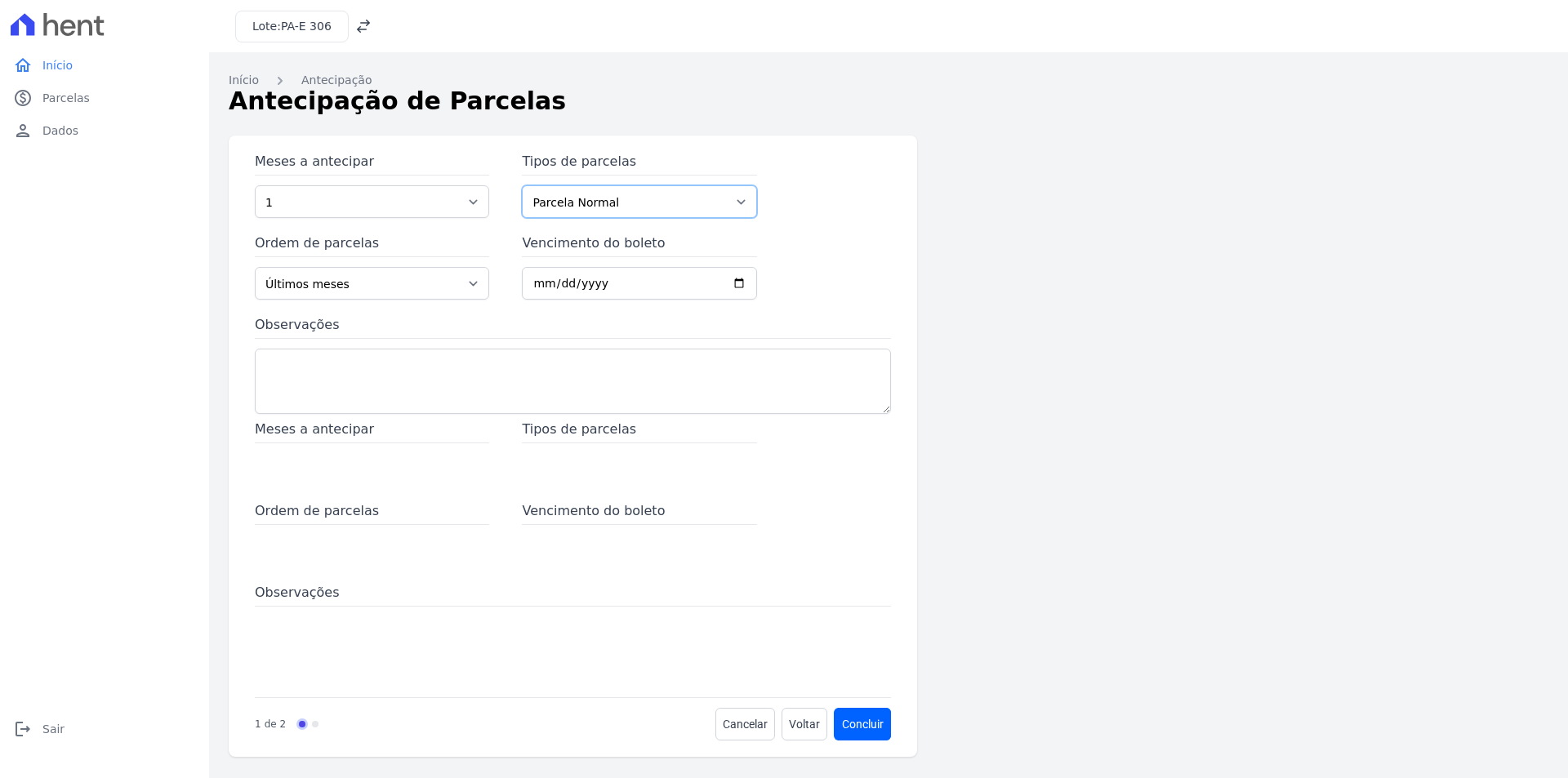
click at [657, 205] on select "Parcela Normal Intercalada" at bounding box center [639, 201] width 235 height 33
select select "interleaved"
click at [522, 185] on select "Parcela Normal Intercalada" at bounding box center [639, 201] width 235 height 33
click at [433, 205] on select "1 2 3 4 5 6 7 8 9 10 11 12 13 14 15 16 17 18 19 20 21 22 23 24 25 26 27 28 29 3…" at bounding box center [372, 201] width 235 height 33
click at [434, 205] on select "1 2 3 4 5 6 7 8 9 10 11 12 13 14 15 16 17 18 19 20 21 22 23 24 25 26 27 28 29 3…" at bounding box center [372, 201] width 235 height 33
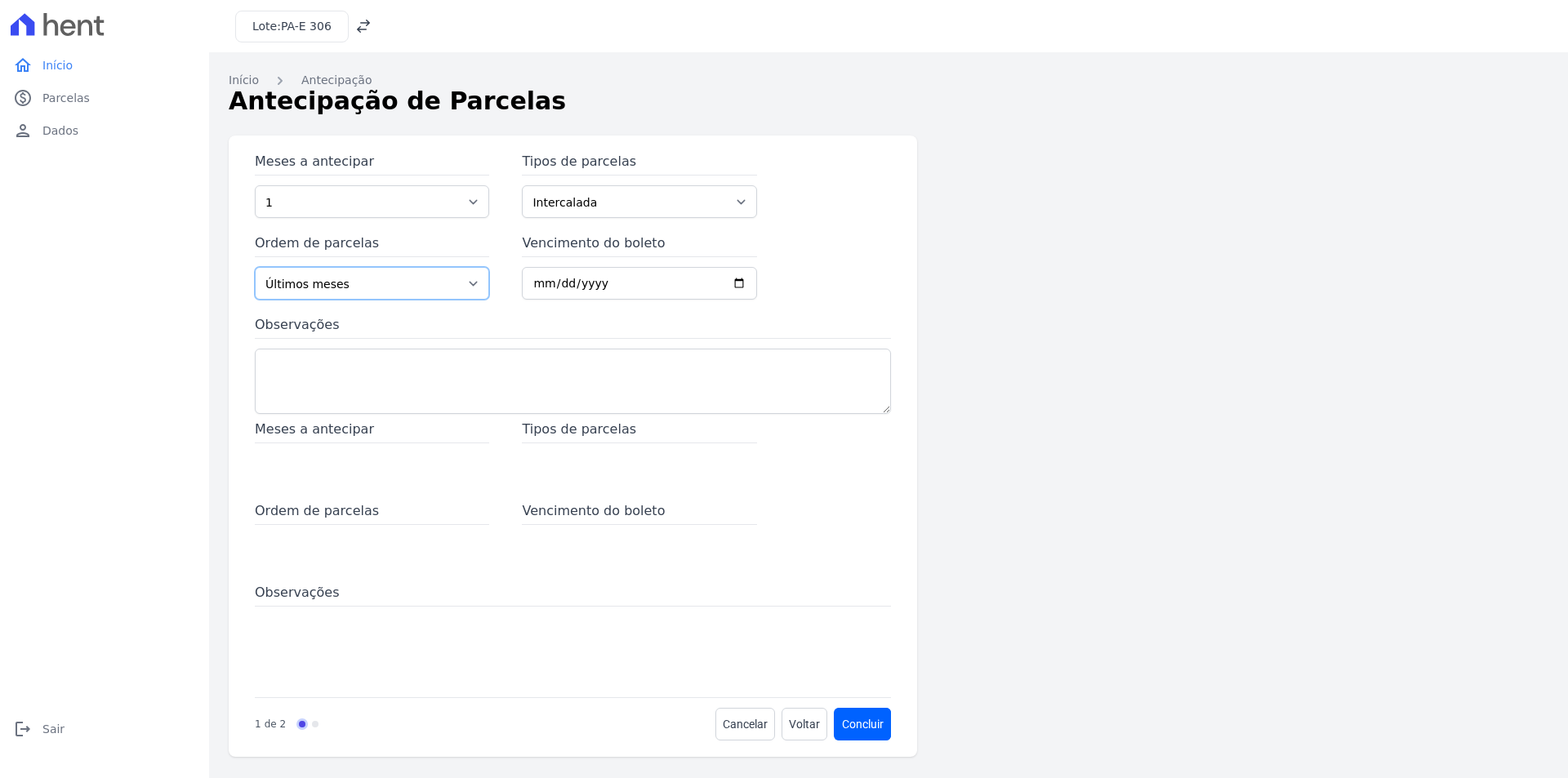
click at [374, 280] on select "Últimos meses Primeiros meses" at bounding box center [372, 283] width 235 height 33
click at [463, 284] on select "Últimos meses Primeiros meses" at bounding box center [372, 283] width 235 height 33
select select "beginning"
click at [255, 267] on select "Últimos meses Primeiros meses" at bounding box center [372, 283] width 235 height 33
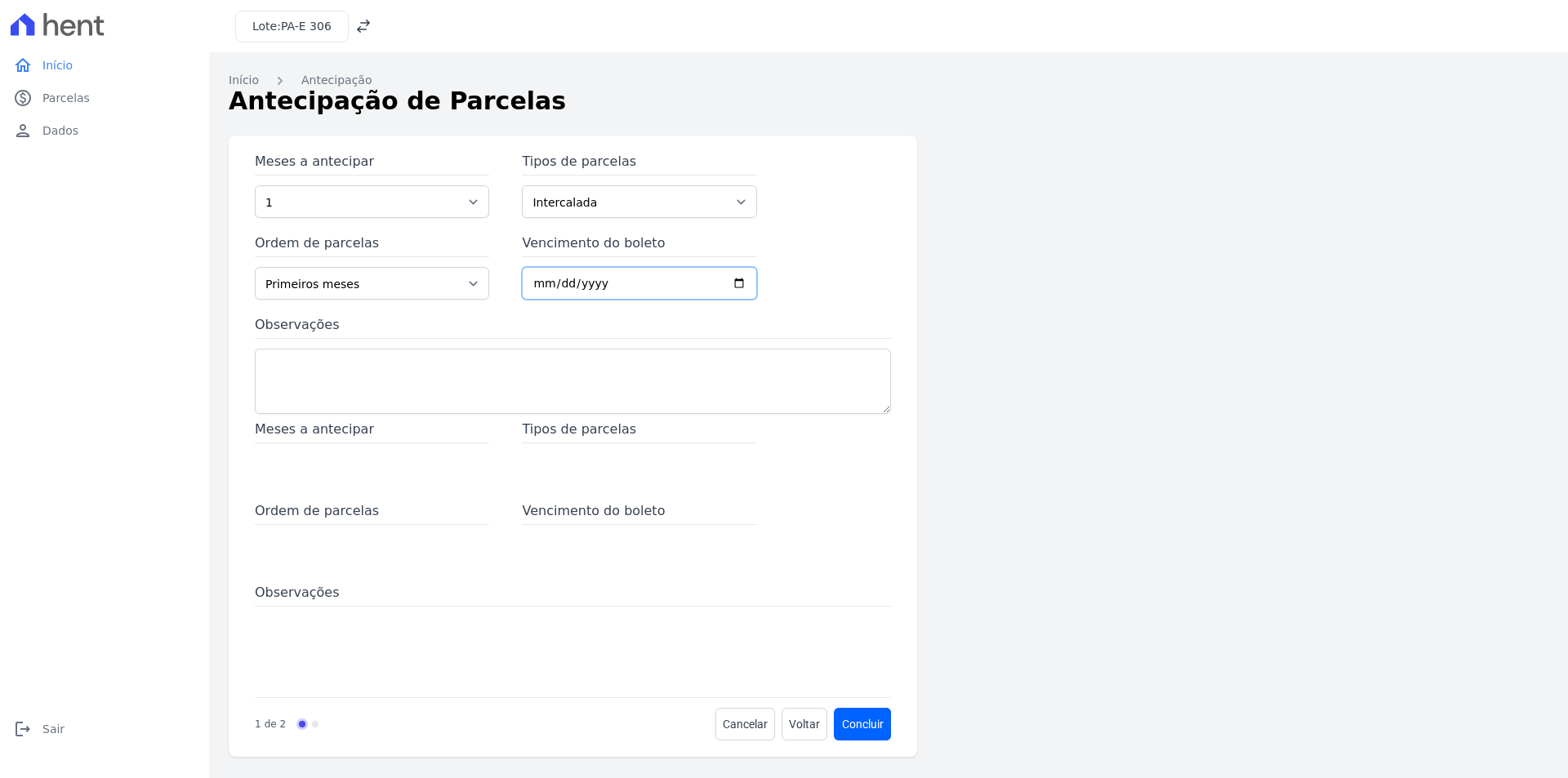
click at [584, 281] on input "Vencimento do boleto" at bounding box center [639, 283] width 235 height 33
click at [533, 285] on input "Vencimento do boleto" at bounding box center [639, 283] width 235 height 33
type input "[DATE]"
click at [579, 438] on span "Tipos de parcelas" at bounding box center [639, 431] width 235 height 24
click at [408, 427] on span "Meses a antecipar" at bounding box center [372, 431] width 235 height 24
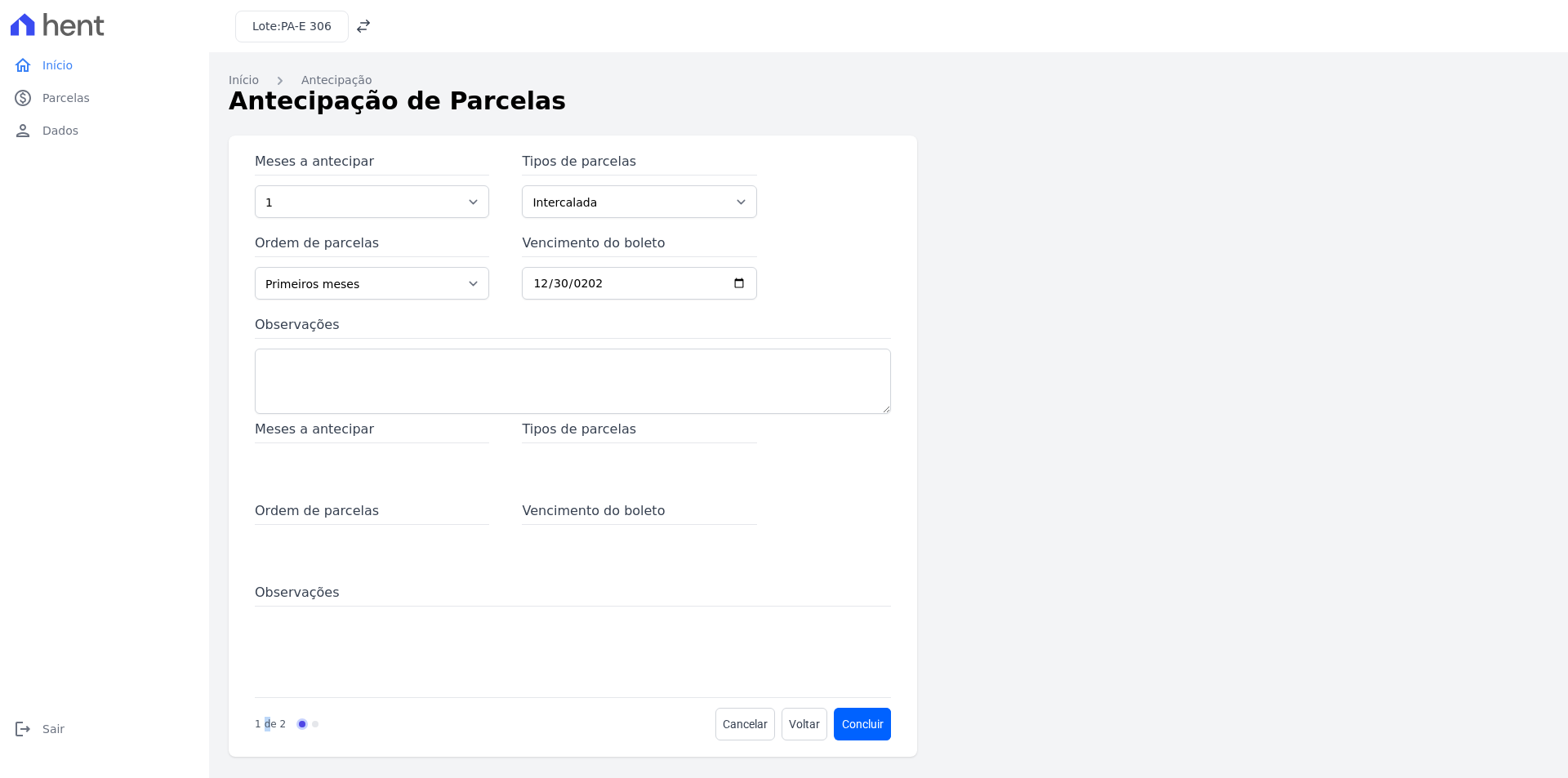
click at [269, 726] on p "de 2" at bounding box center [275, 724] width 21 height 15
click at [316, 724] on div "1 de 2 Cancelar Voltar Avançar" at bounding box center [573, 718] width 636 height 43
click at [862, 729] on button "Concluir" at bounding box center [862, 723] width 56 height 33
